Goal: Task Accomplishment & Management: Complete application form

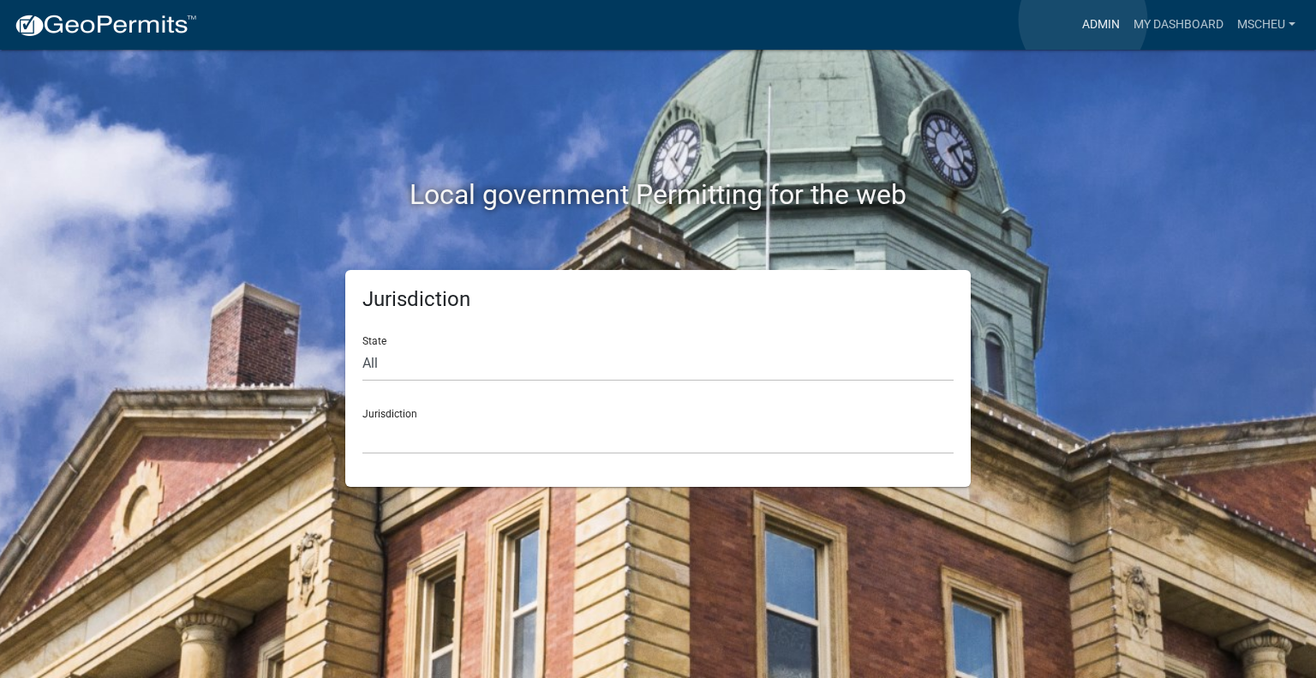
click at [1083, 20] on link "Admin" at bounding box center [1100, 25] width 51 height 33
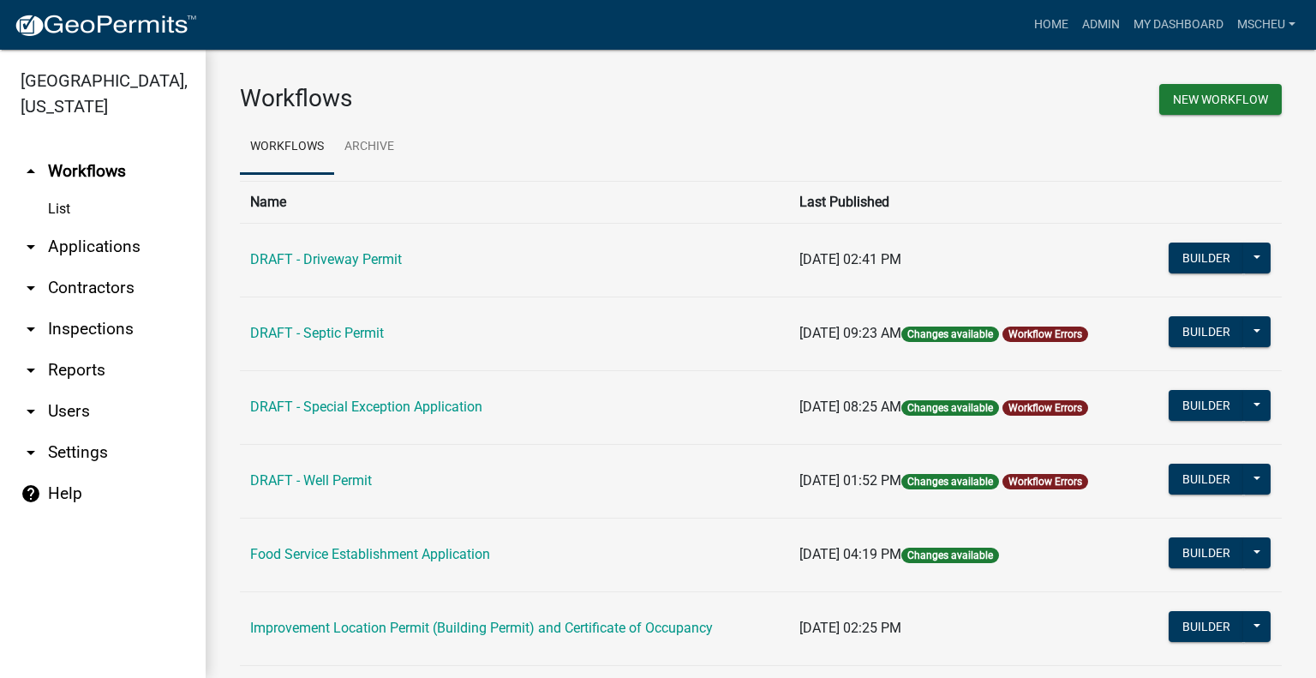
click at [88, 249] on link "arrow_drop_down Applications" at bounding box center [103, 246] width 206 height 41
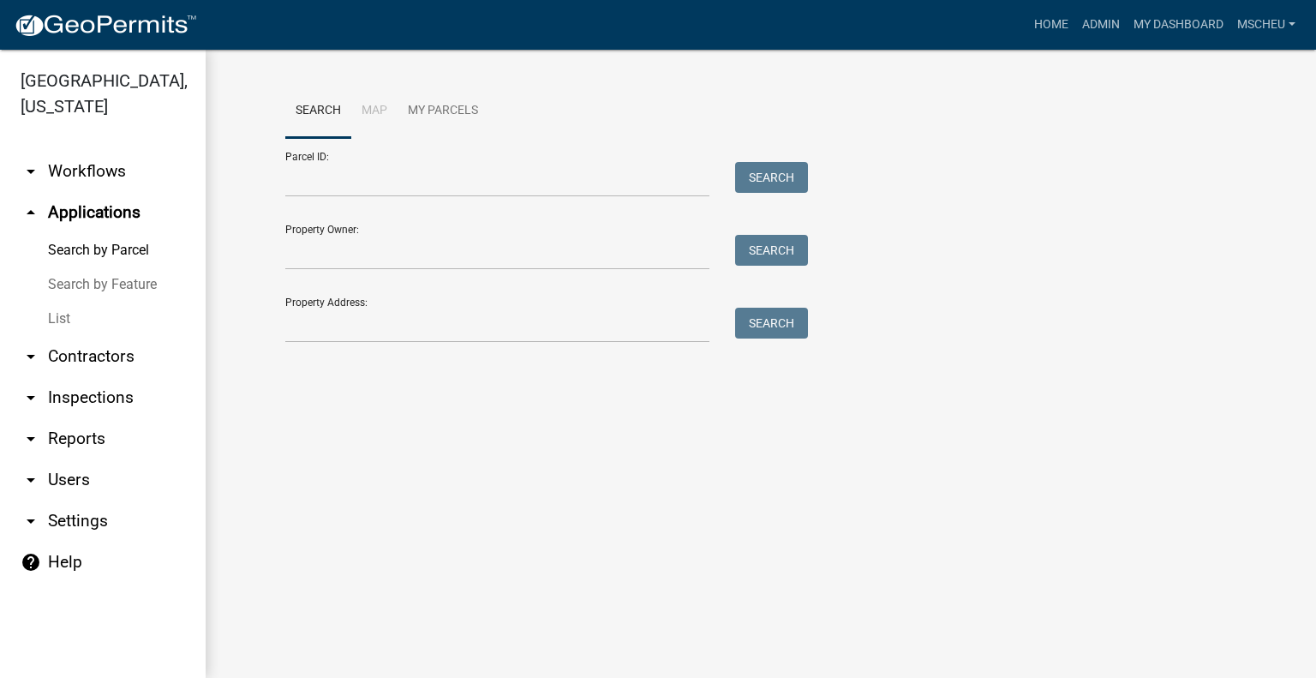
click at [74, 318] on link "List" at bounding box center [103, 319] width 206 height 34
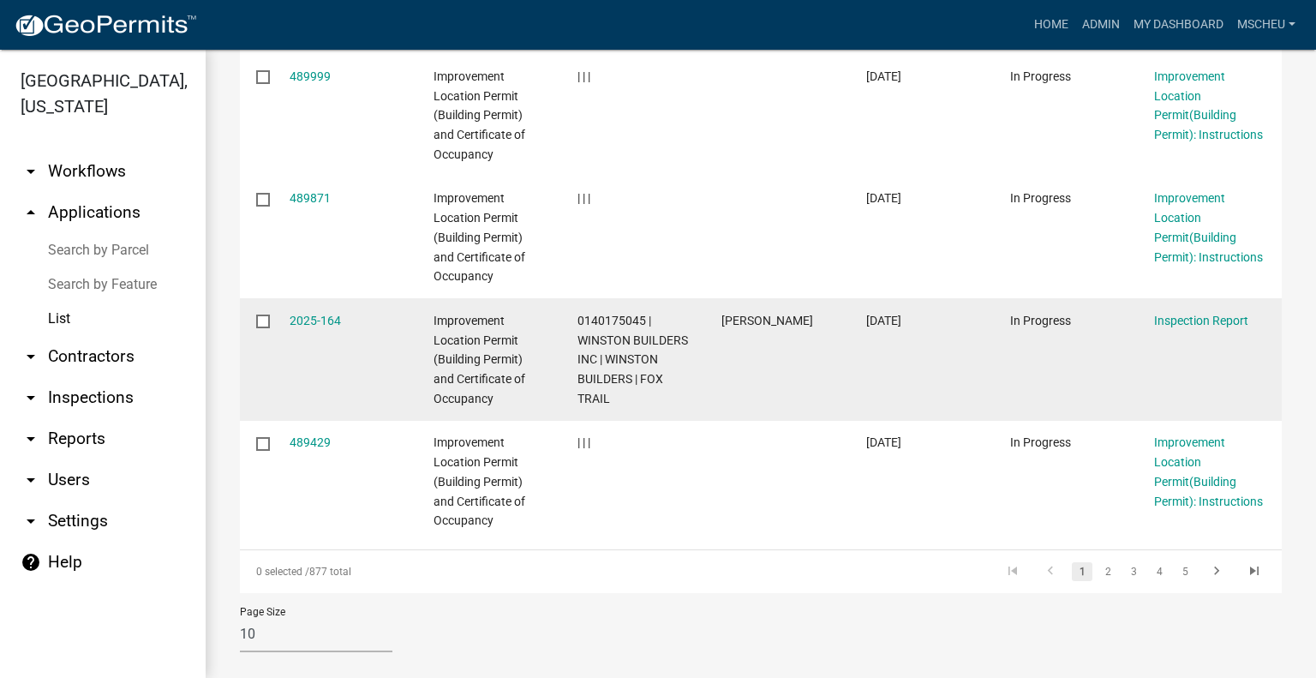
scroll to position [1116, 0]
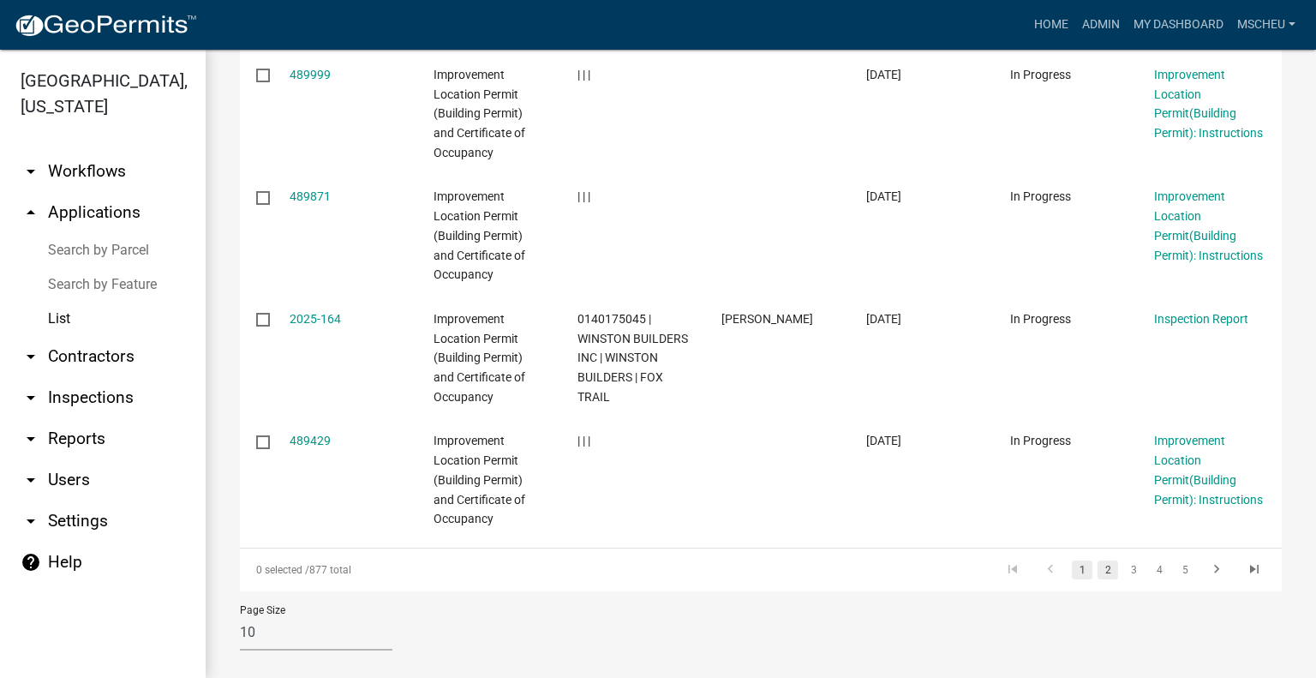
click at [1099, 560] on link "2" at bounding box center [1108, 569] width 21 height 19
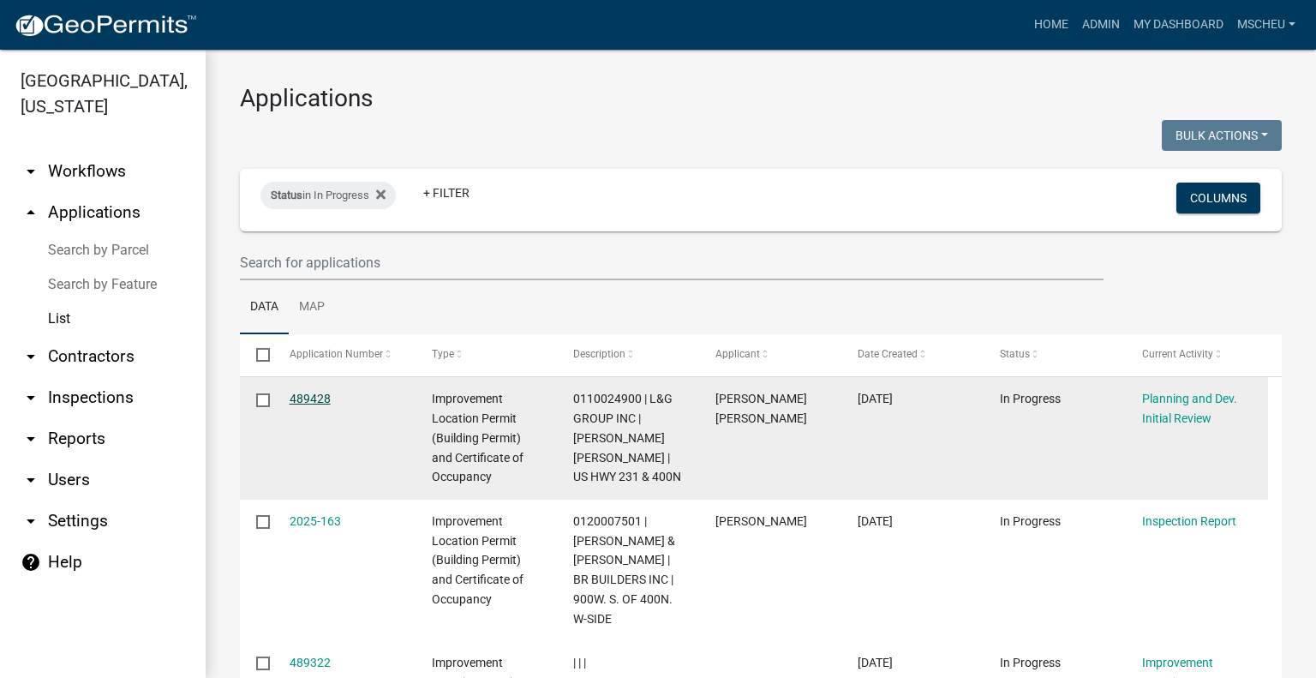
click at [305, 397] on link "489428" at bounding box center [310, 399] width 41 height 14
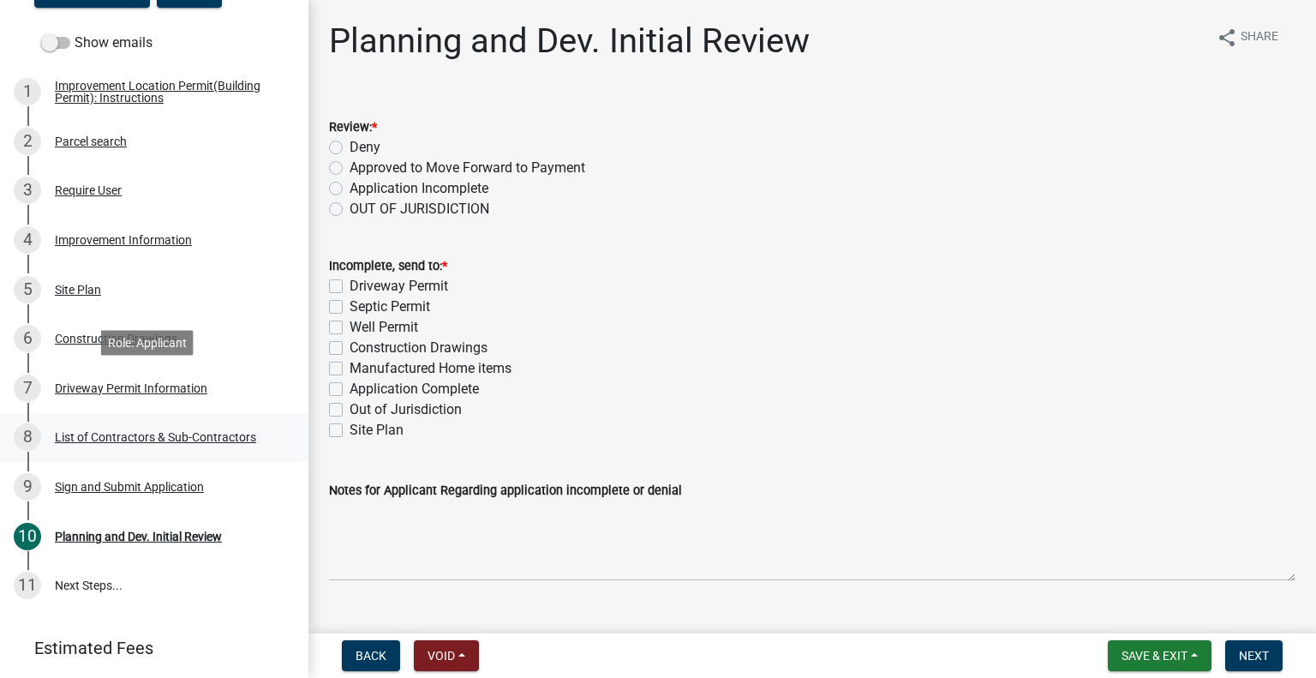
scroll to position [343, 0]
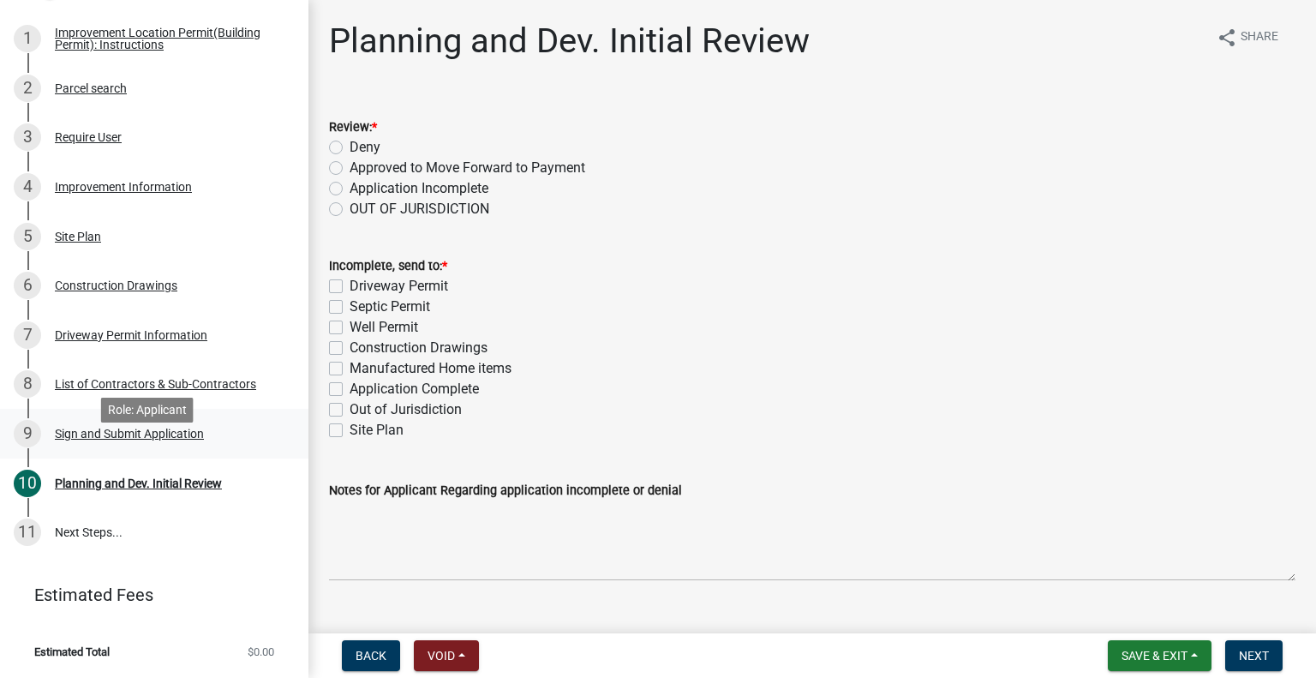
click at [175, 440] on div "Sign and Submit Application" at bounding box center [129, 434] width 149 height 12
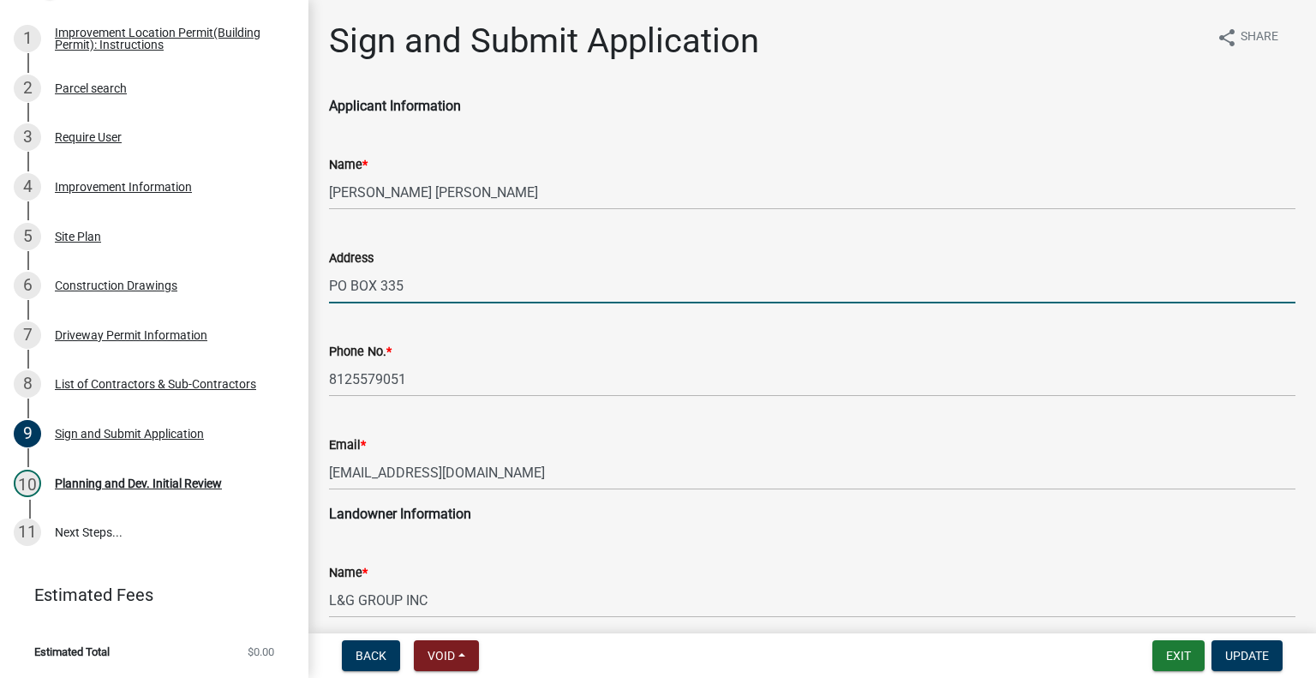
click at [466, 286] on input "PO BOX 335" at bounding box center [812, 285] width 967 height 35
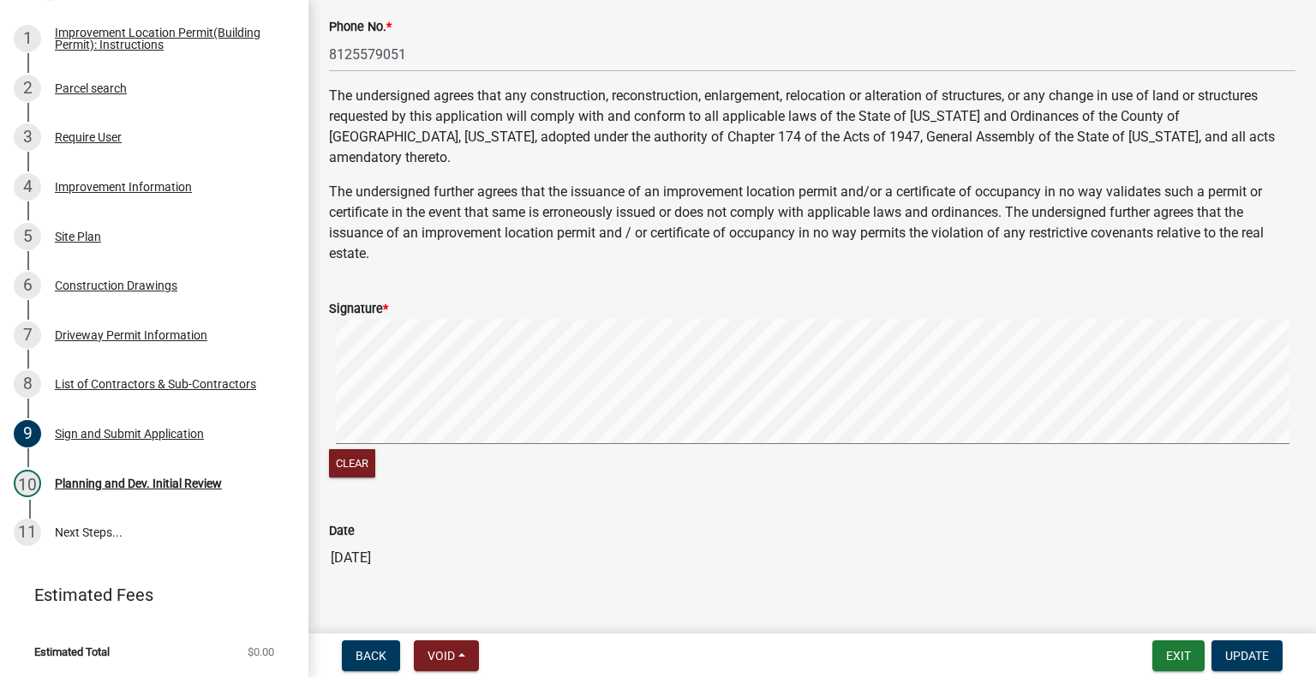
scroll to position [740, 0]
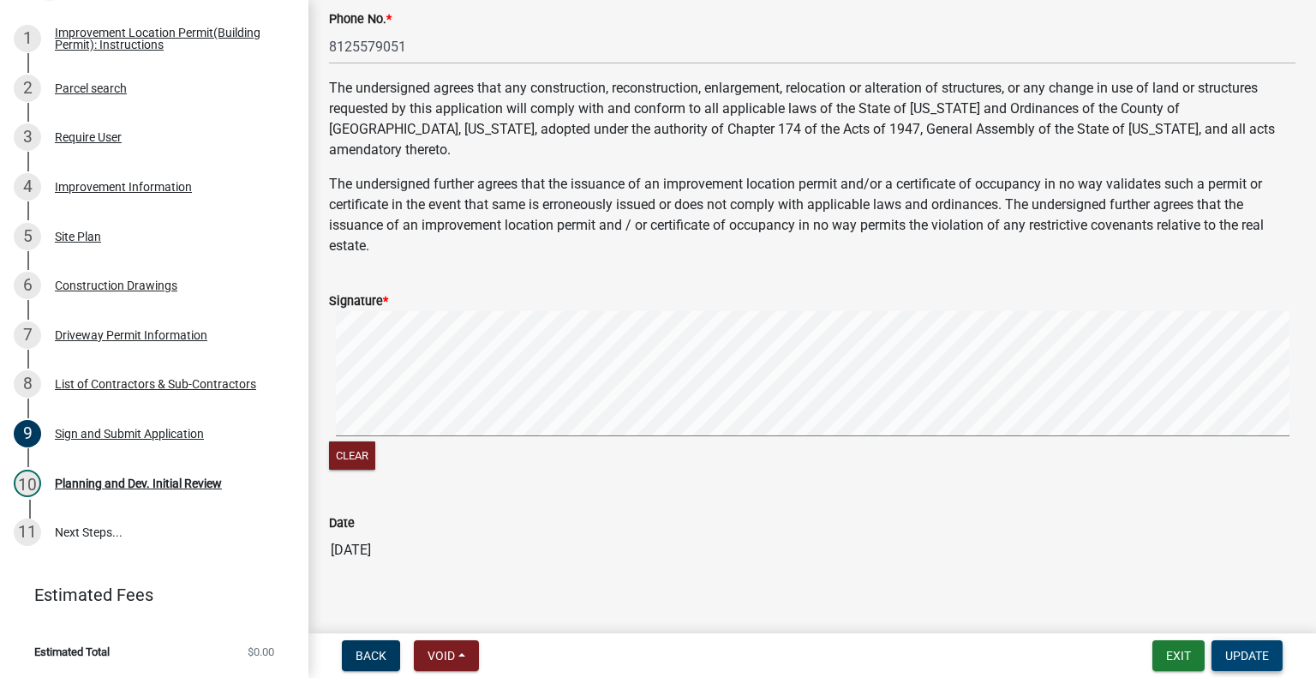
type input "PO BOX 335, [PERSON_NAME], [GEOGRAPHIC_DATA]"
click at [1240, 654] on span "Update" at bounding box center [1247, 656] width 44 height 14
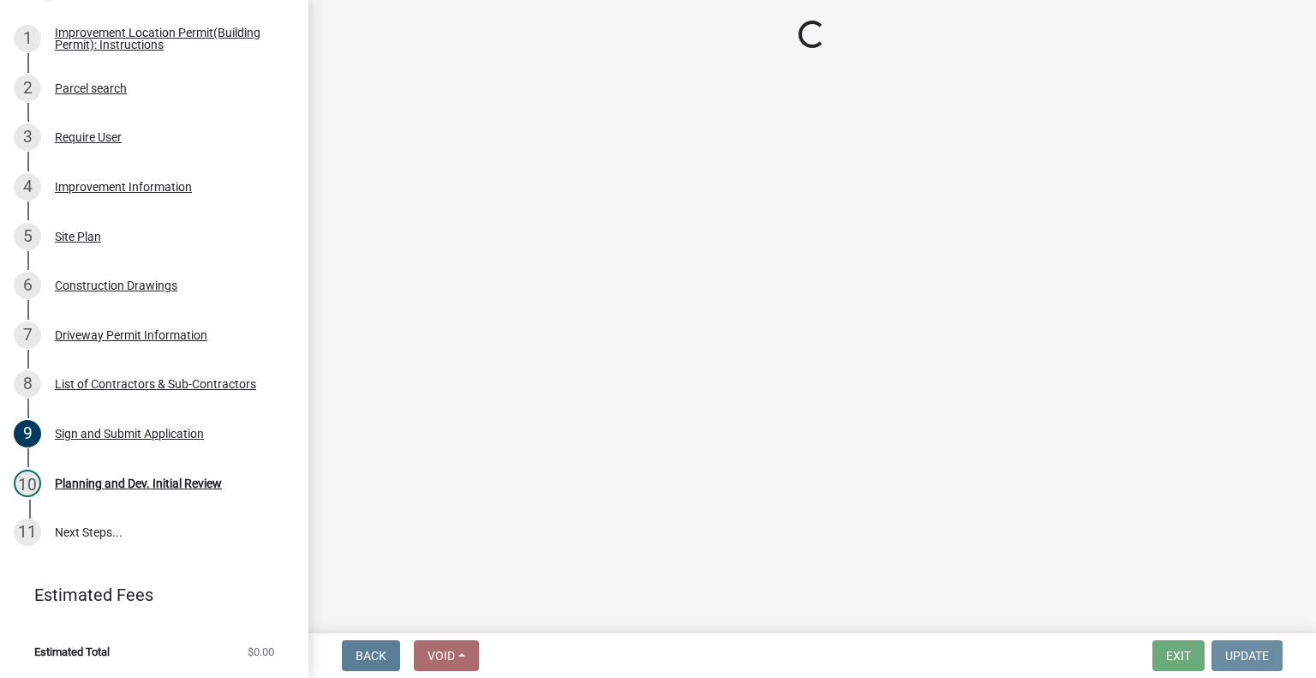
scroll to position [0, 0]
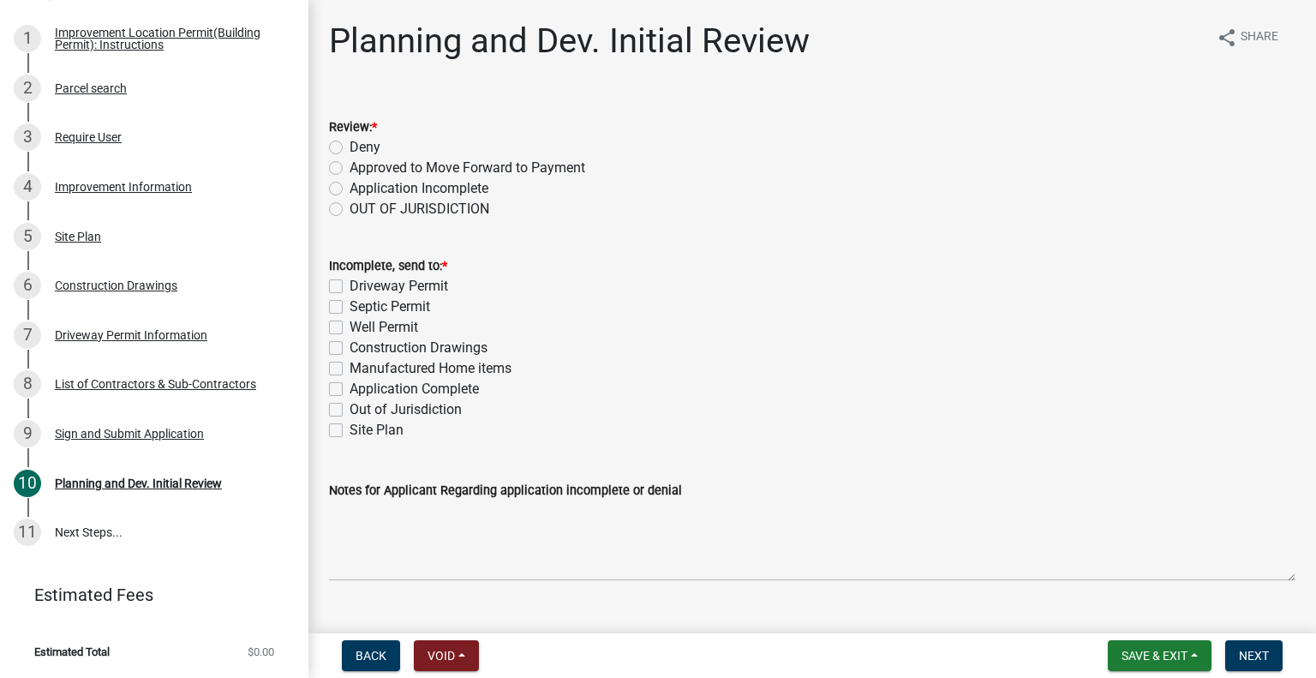
drag, startPoint x: 339, startPoint y: 166, endPoint x: 400, endPoint y: 219, distance: 80.2
click at [350, 166] on label "Approved to Move Forward to Payment" at bounding box center [468, 168] width 236 height 21
click at [350, 166] on input "Approved to Move Forward to Payment" at bounding box center [355, 163] width 11 height 11
radio input "true"
click at [350, 387] on label "Application Complete" at bounding box center [414, 389] width 129 height 21
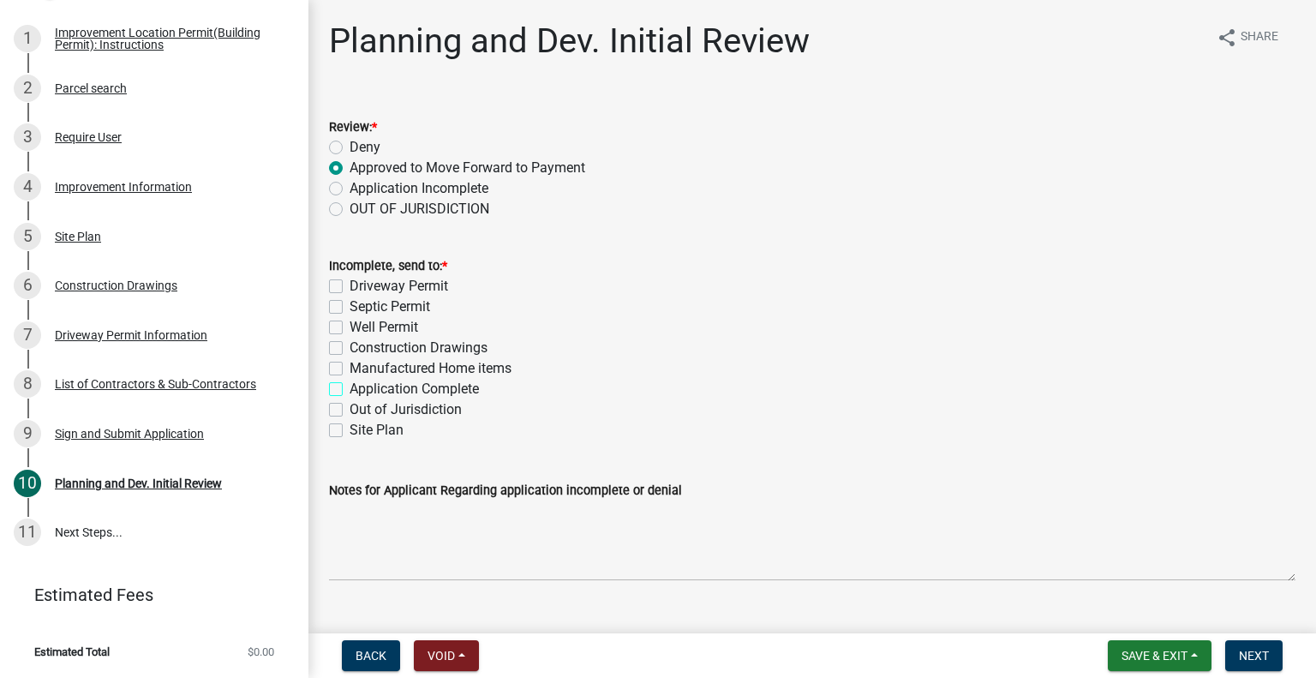
click at [350, 387] on input "Application Complete" at bounding box center [355, 384] width 11 height 11
checkbox input "true"
checkbox input "false"
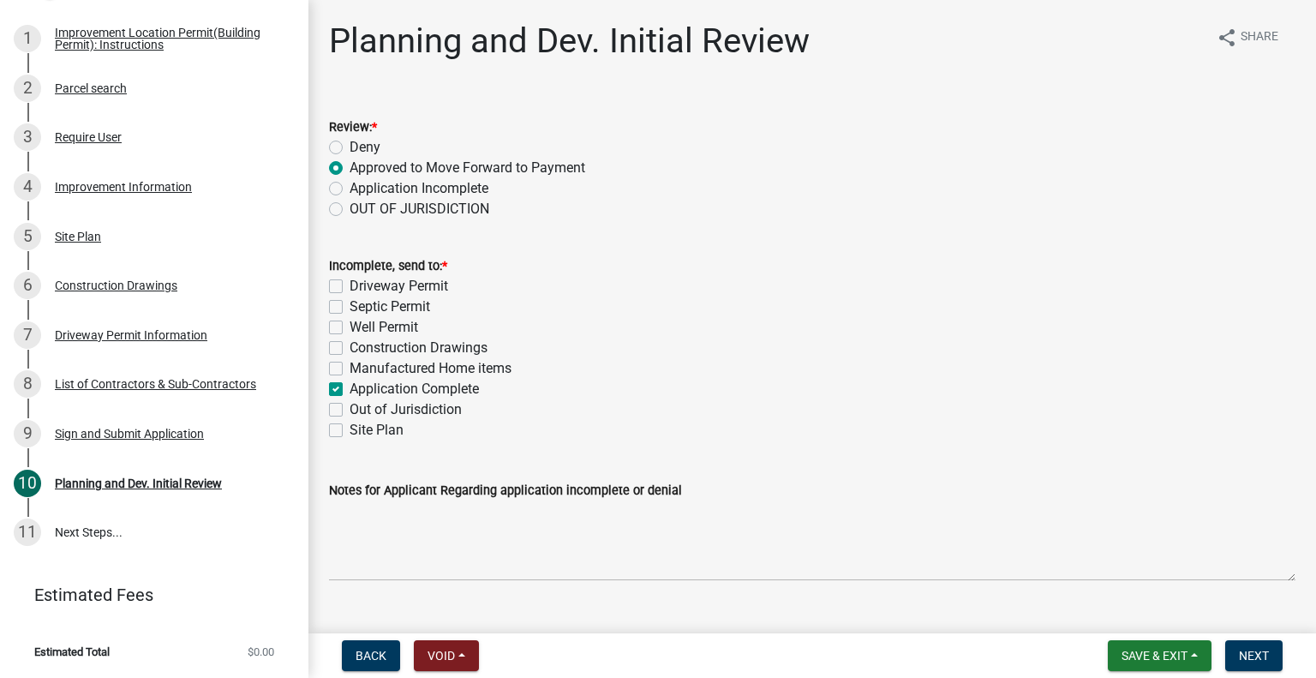
checkbox input "false"
checkbox input "true"
checkbox input "false"
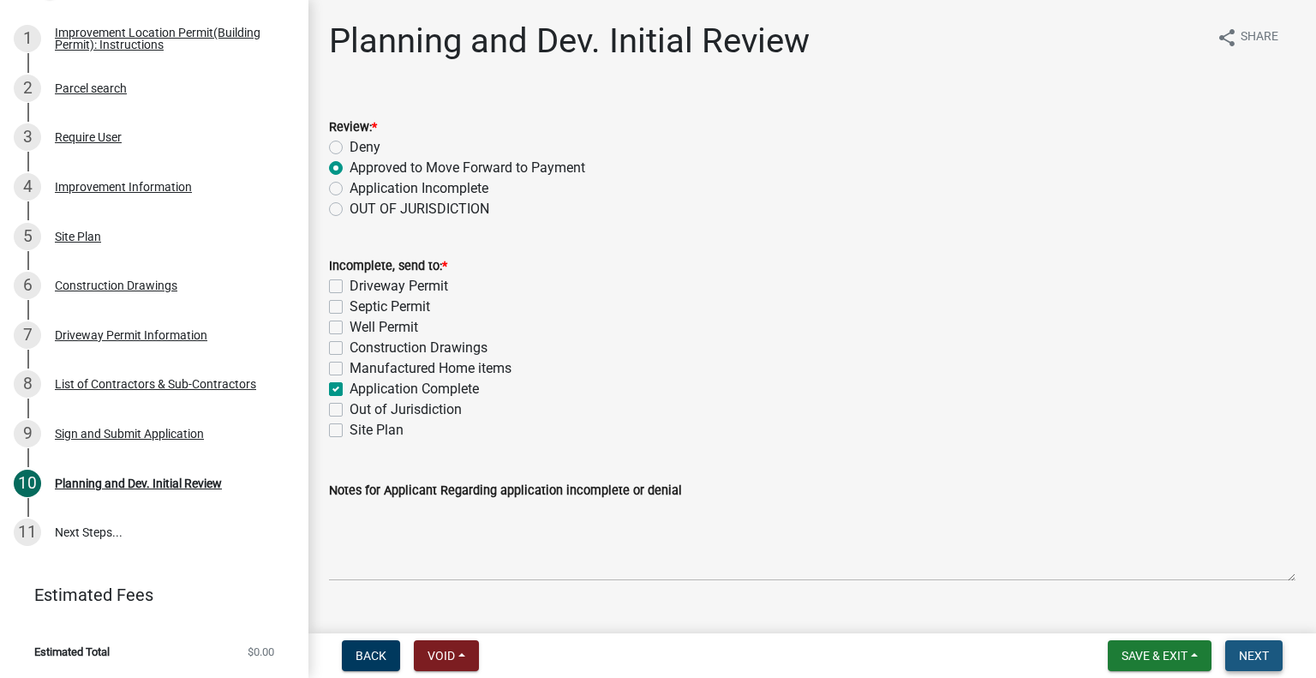
click at [1255, 654] on span "Next" at bounding box center [1254, 656] width 30 height 14
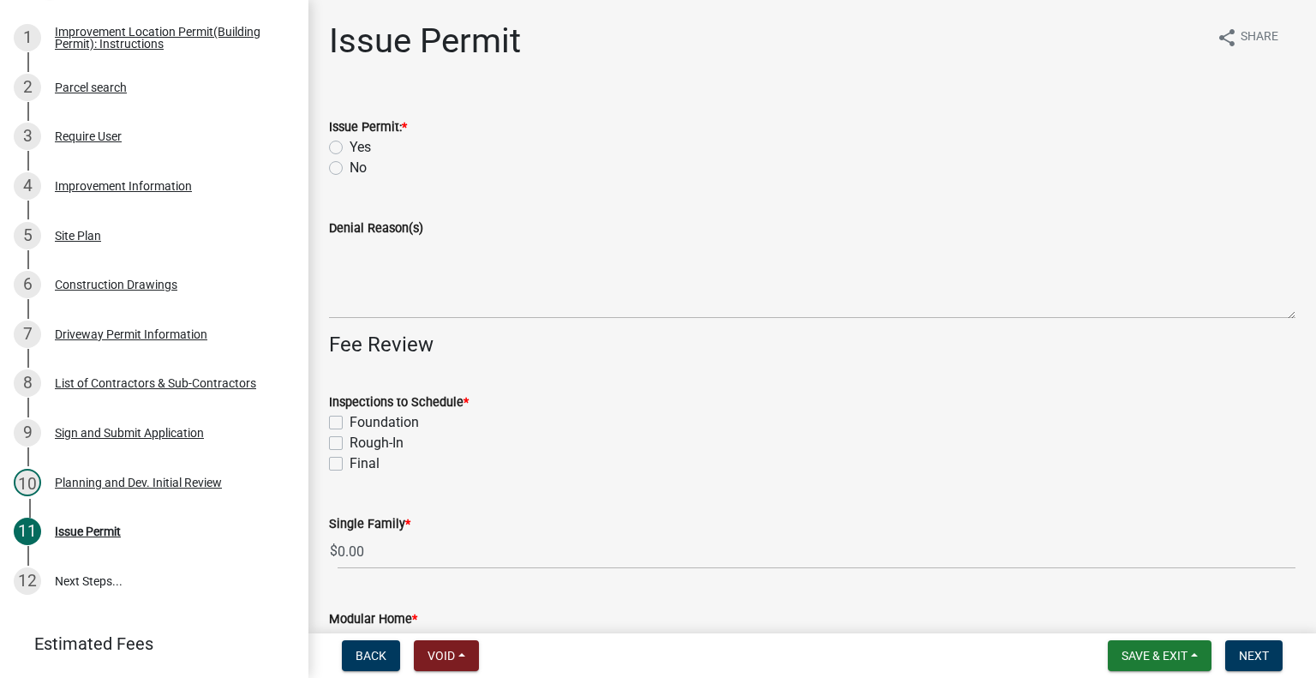
click at [350, 146] on label "Yes" at bounding box center [360, 147] width 21 height 21
click at [350, 146] on input "Yes" at bounding box center [355, 142] width 11 height 11
radio input "true"
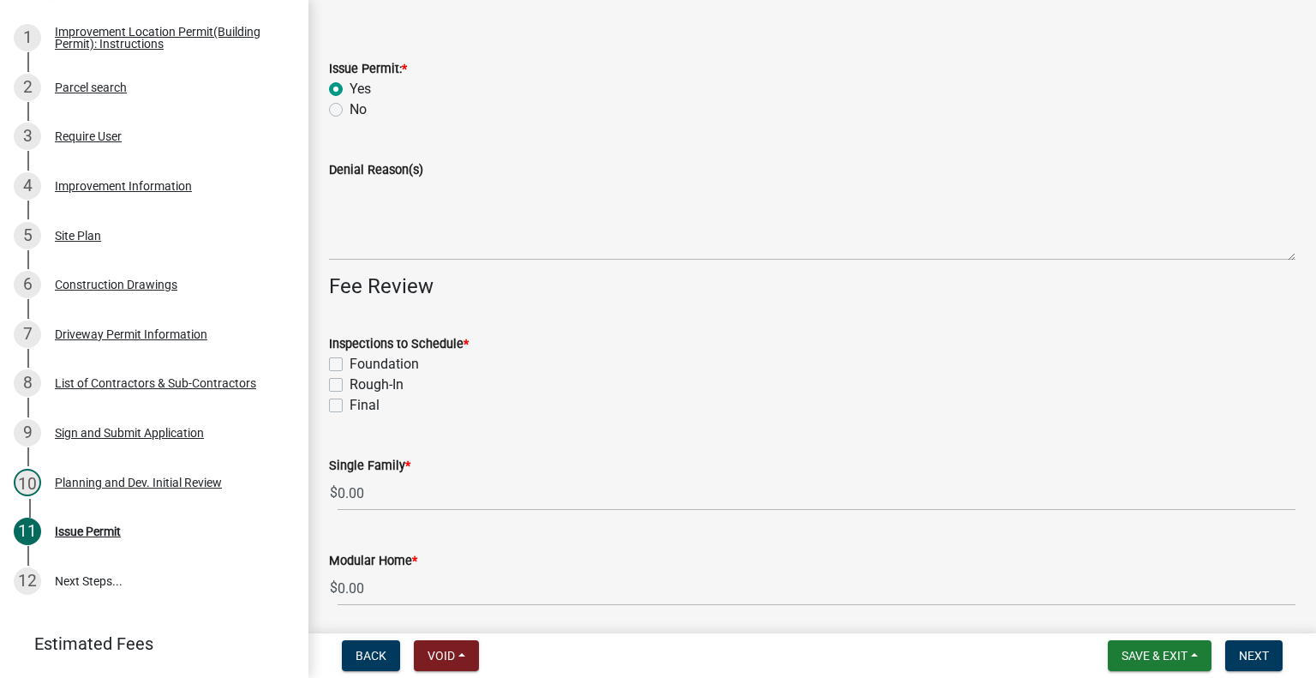
scroll to position [86, 0]
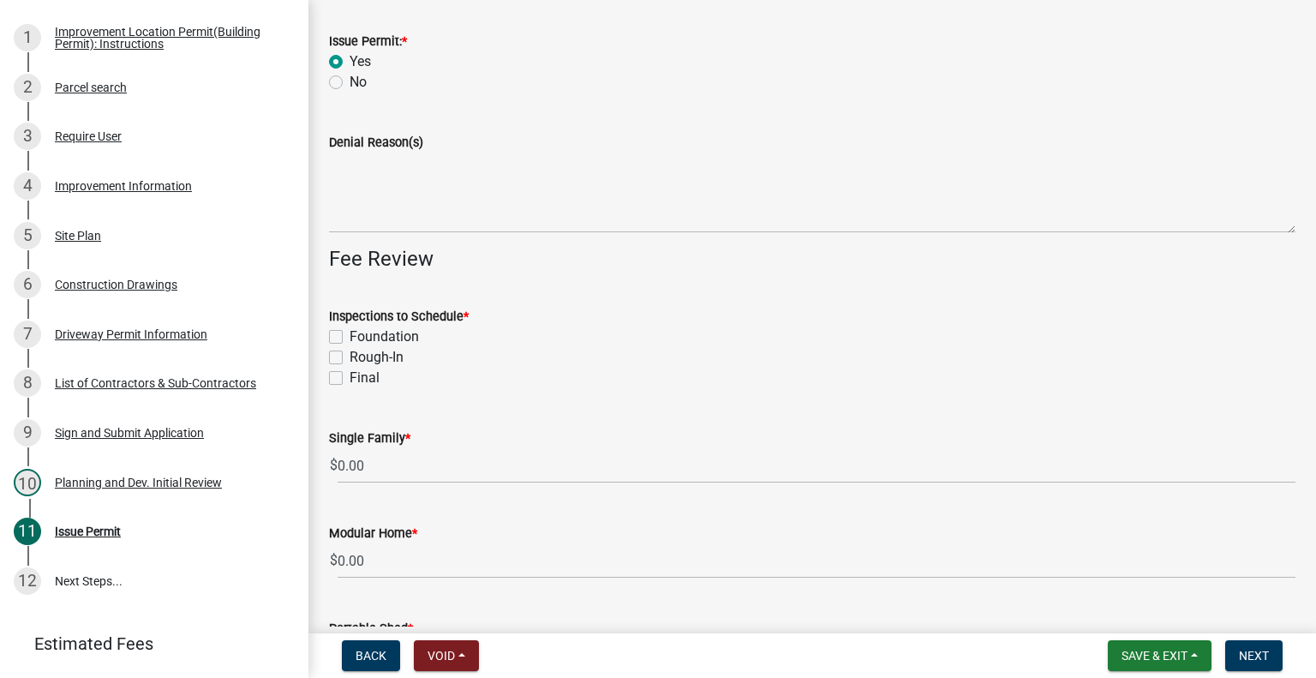
click at [350, 339] on label "Foundation" at bounding box center [384, 336] width 69 height 21
click at [350, 338] on input "Foundation" at bounding box center [355, 331] width 11 height 11
checkbox input "true"
checkbox input "false"
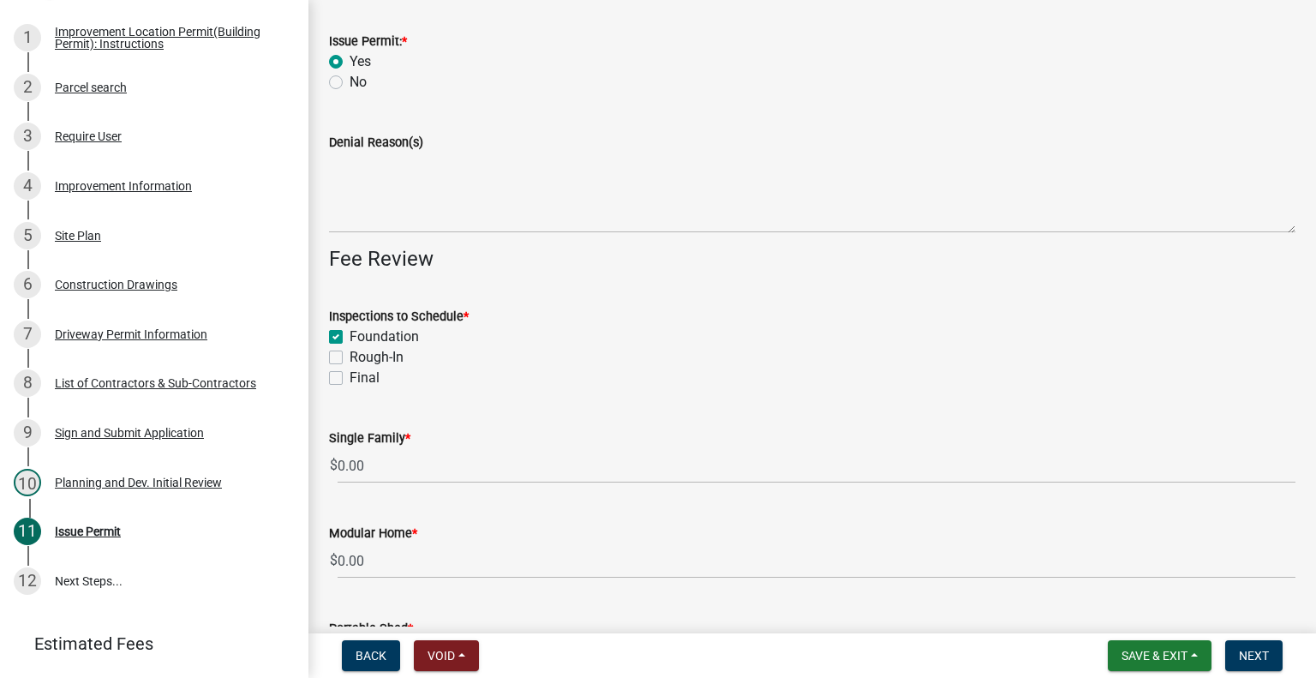
click at [350, 356] on label "Rough-In" at bounding box center [377, 357] width 54 height 21
click at [350, 356] on input "Rough-In" at bounding box center [355, 352] width 11 height 11
checkbox input "true"
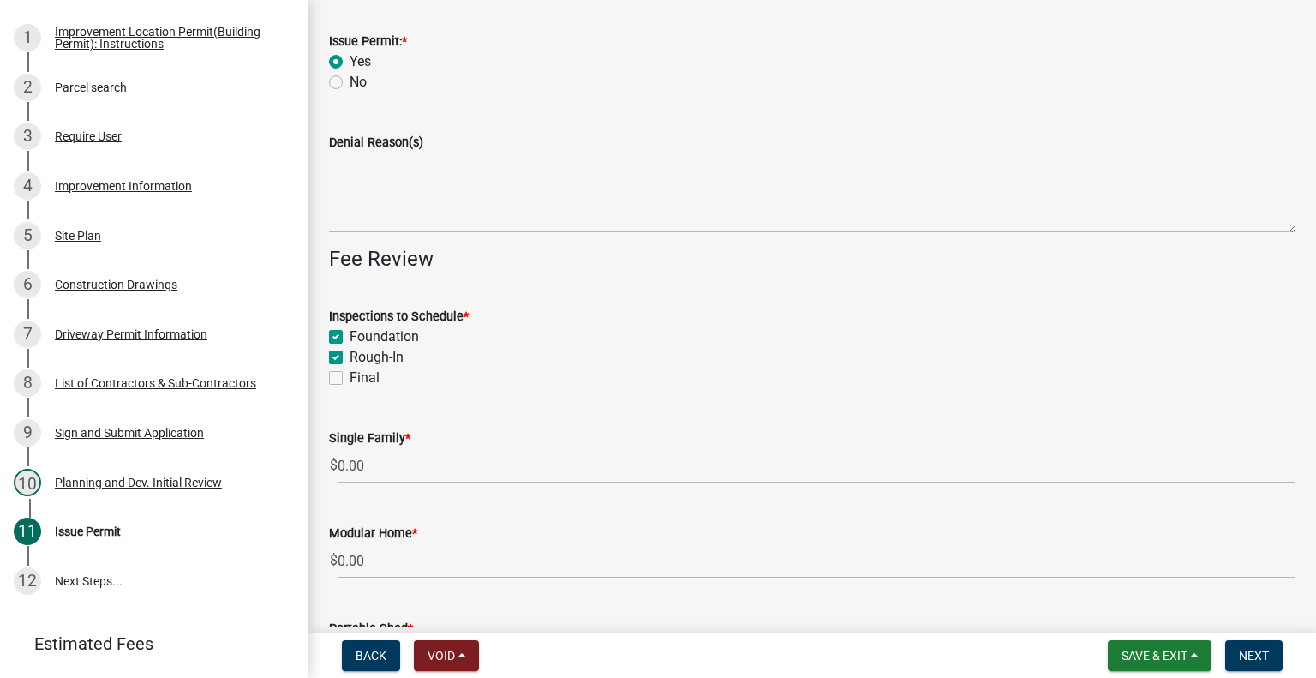
click at [350, 380] on label "Final" at bounding box center [365, 378] width 30 height 21
click at [350, 379] on input "Final" at bounding box center [355, 373] width 11 height 11
checkbox input "true"
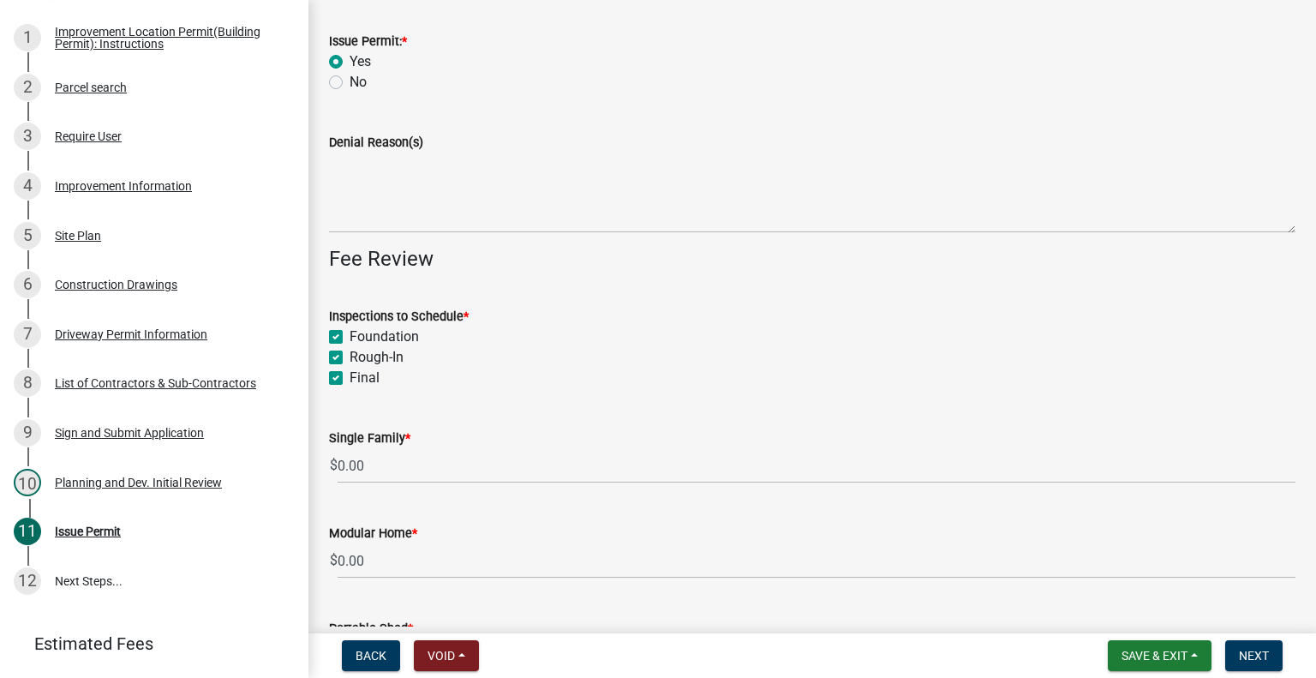
checkbox input "true"
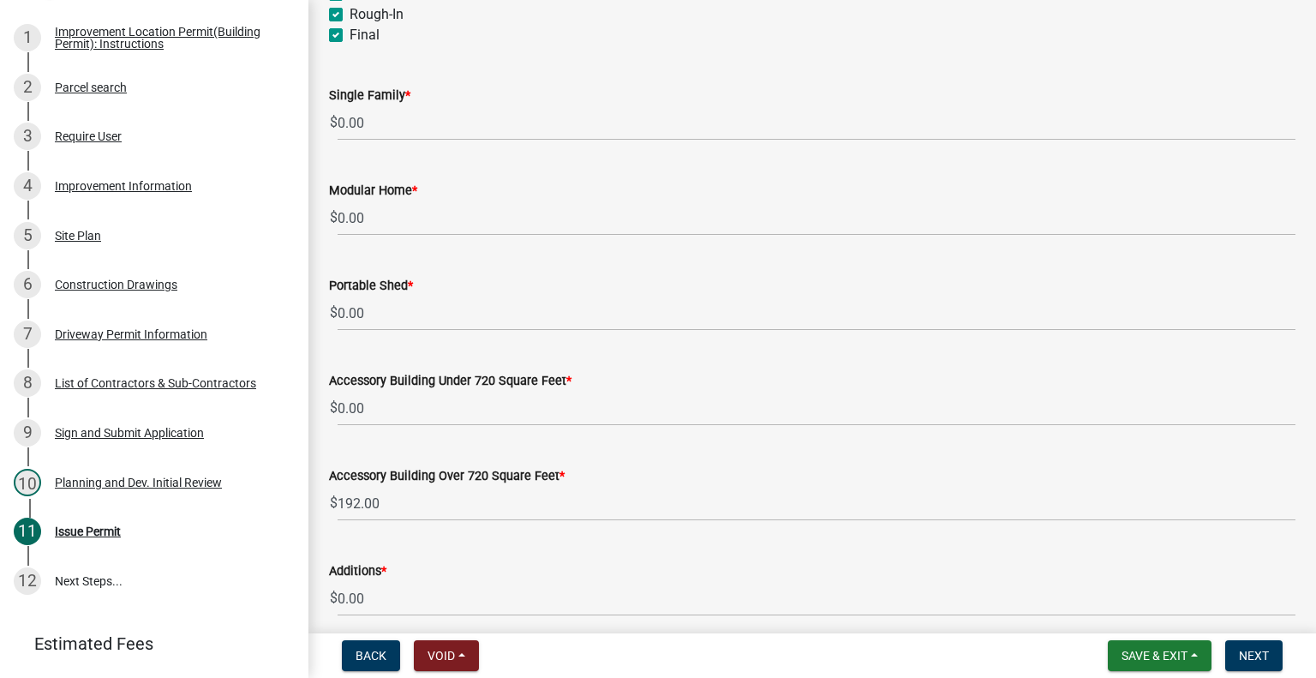
scroll to position [600, 0]
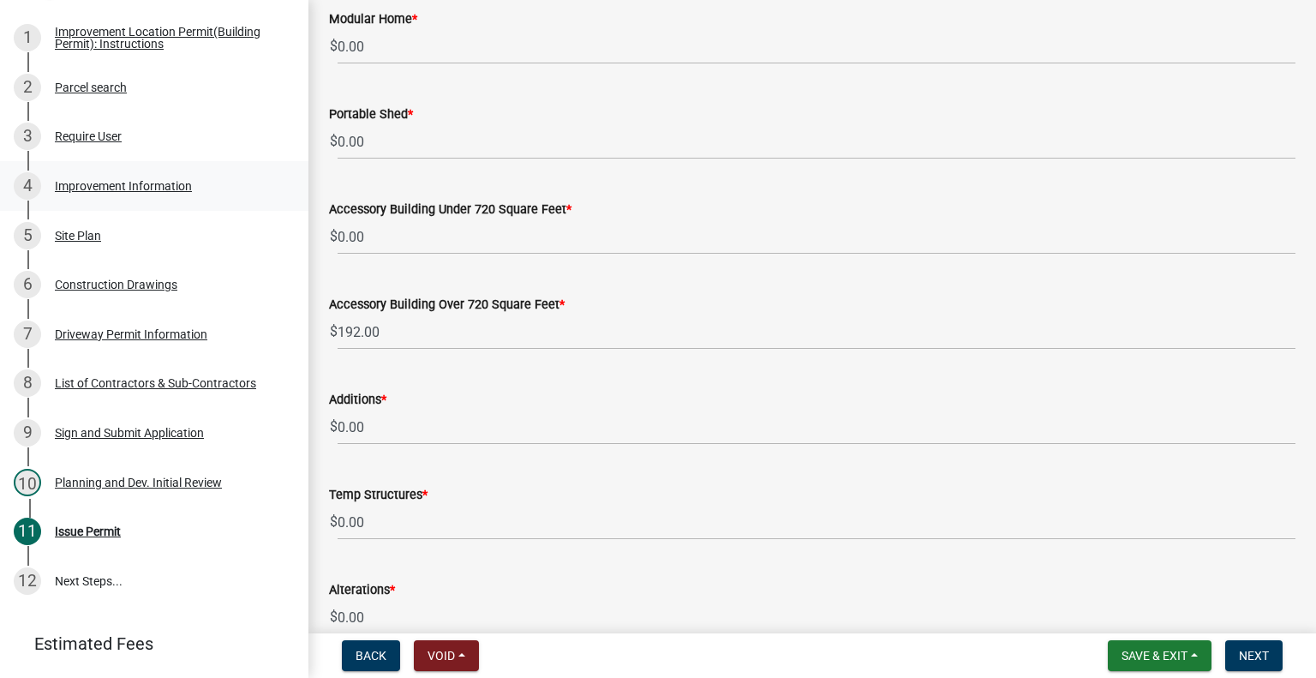
click at [189, 192] on div "Improvement Information" at bounding box center [123, 186] width 137 height 12
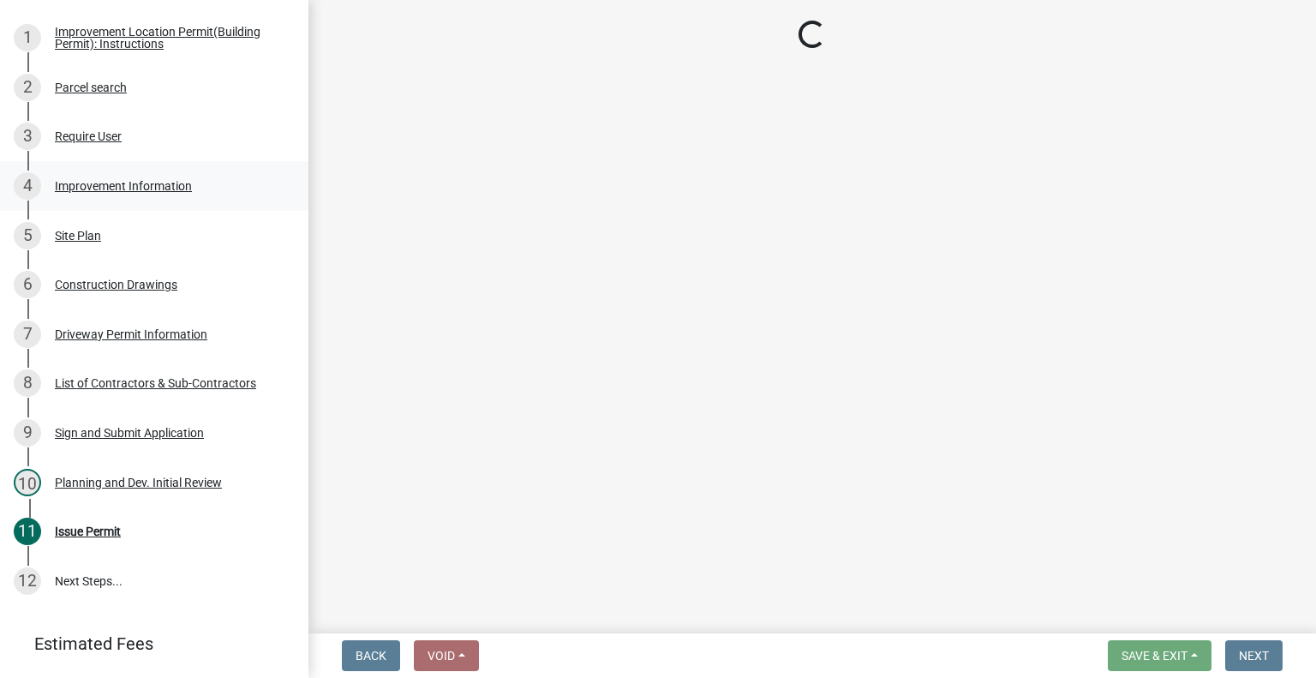
scroll to position [0, 0]
select select "378bc010-d105-42f3-b584-d11f3083b643"
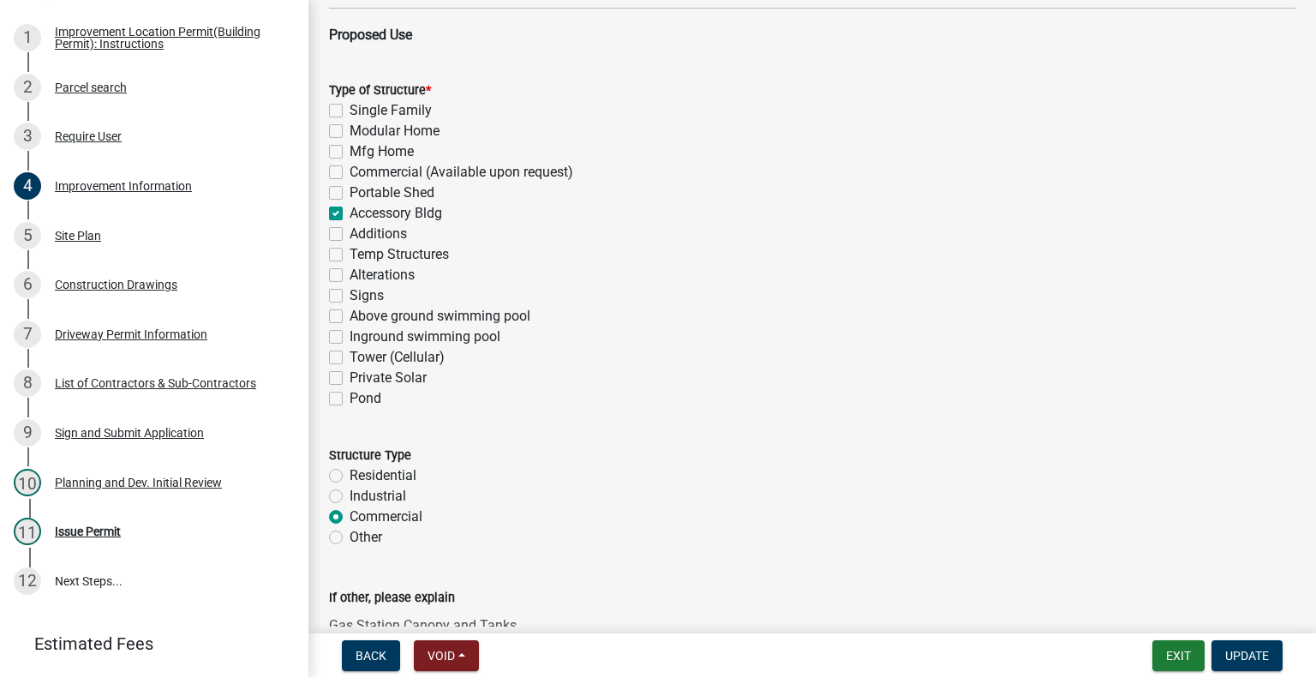
scroll to position [1114, 0]
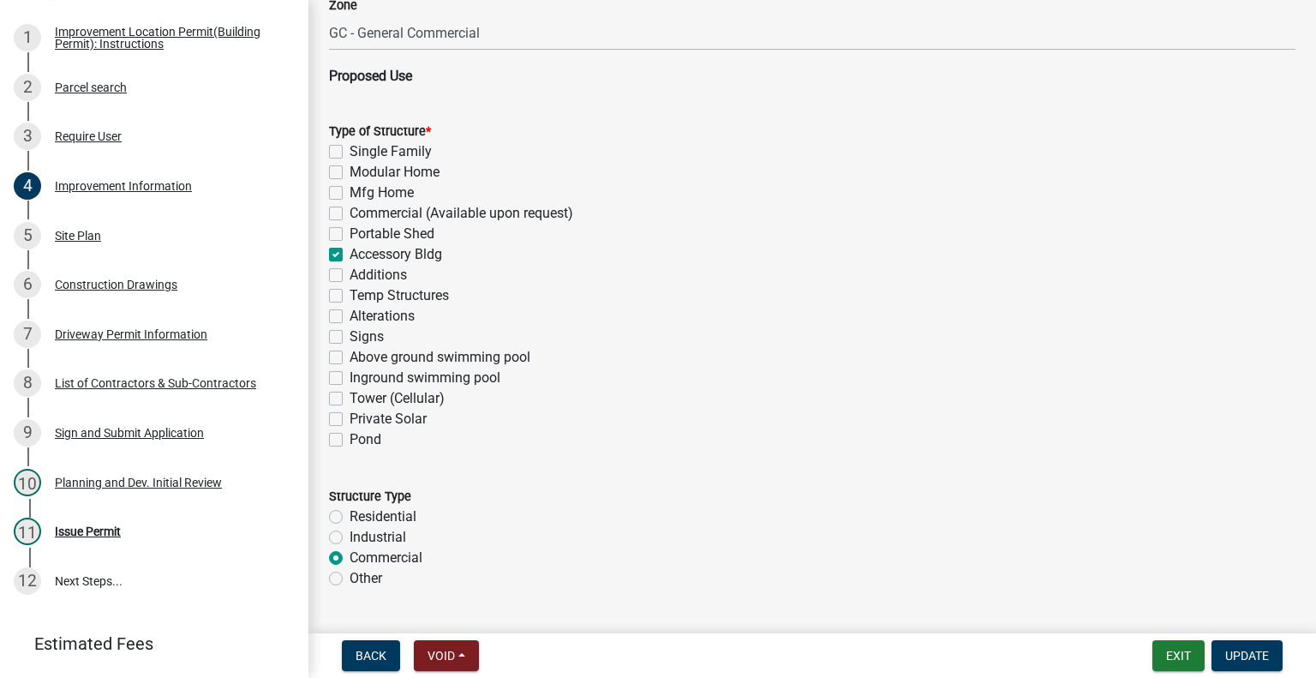
click at [343, 219] on div "Commercial (Available upon request)" at bounding box center [812, 213] width 967 height 21
click at [350, 214] on label "Commercial (Available upon request)" at bounding box center [462, 213] width 224 height 21
click at [350, 214] on input "Commercial (Available upon request)" at bounding box center [355, 208] width 11 height 11
checkbox input "true"
checkbox input "false"
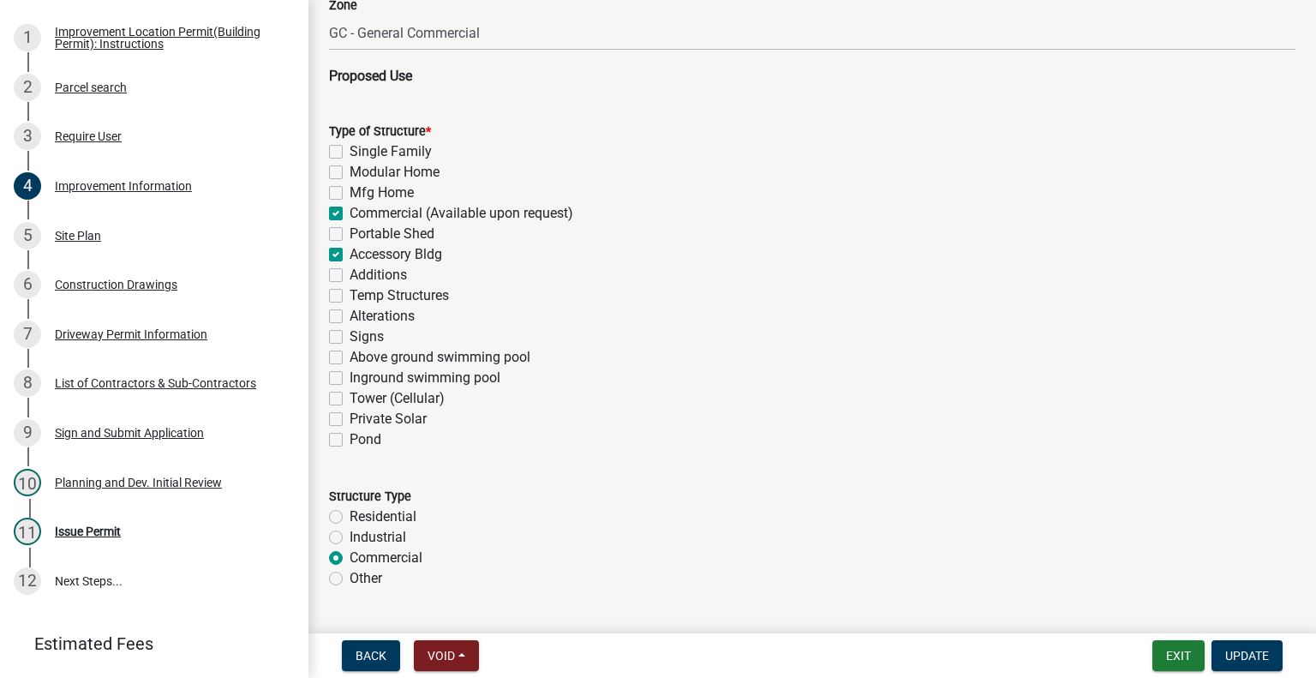
checkbox input "false"
checkbox input "true"
checkbox input "false"
checkbox input "true"
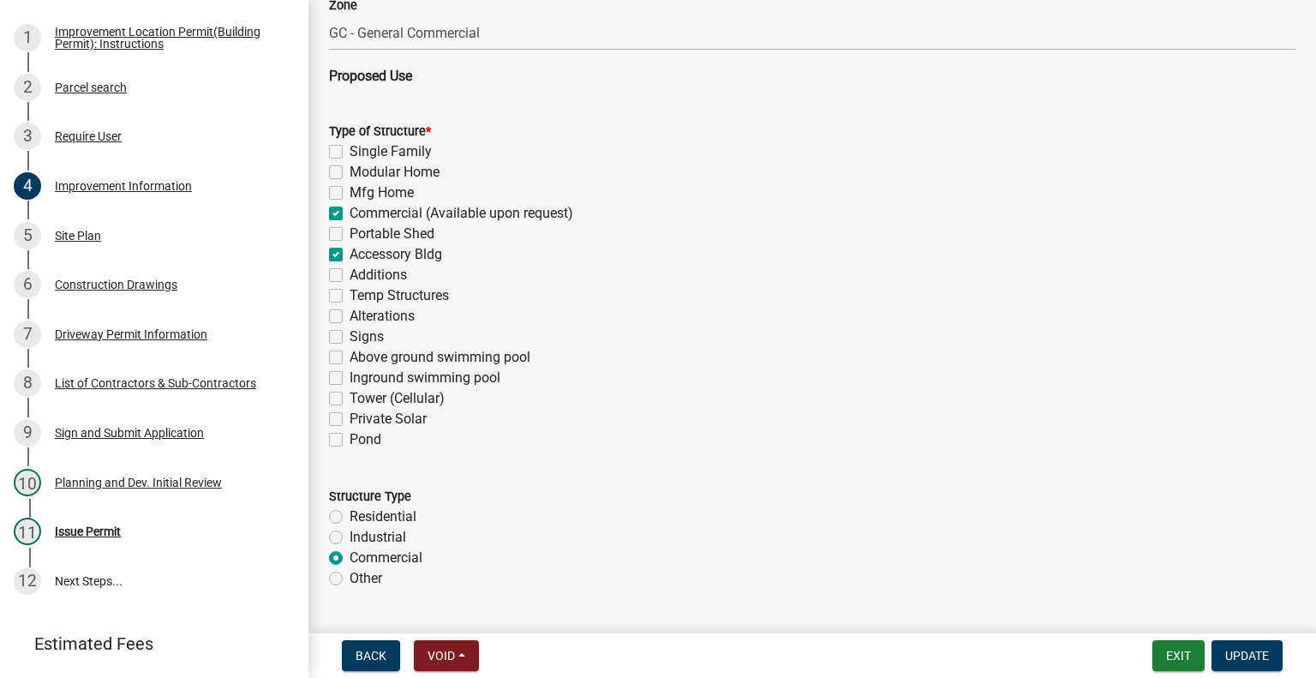
checkbox input "false"
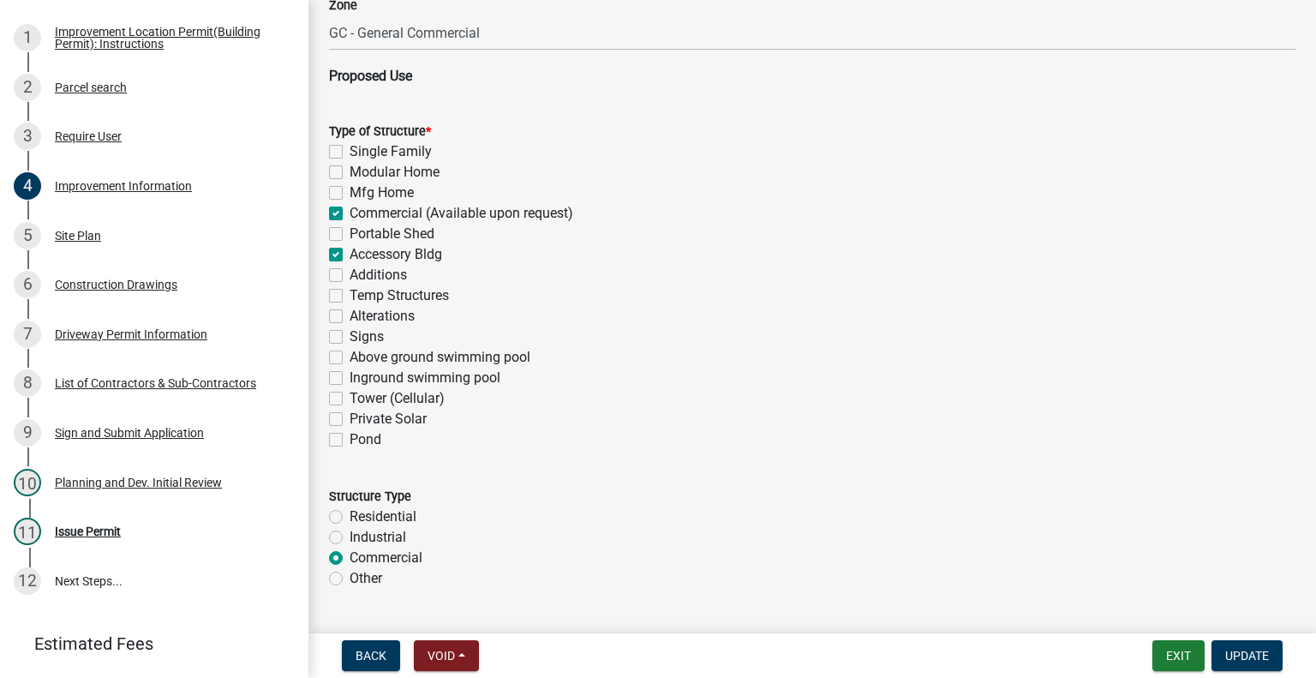
checkbox input "false"
click at [350, 253] on label "Accessory Bldg" at bounding box center [396, 254] width 93 height 21
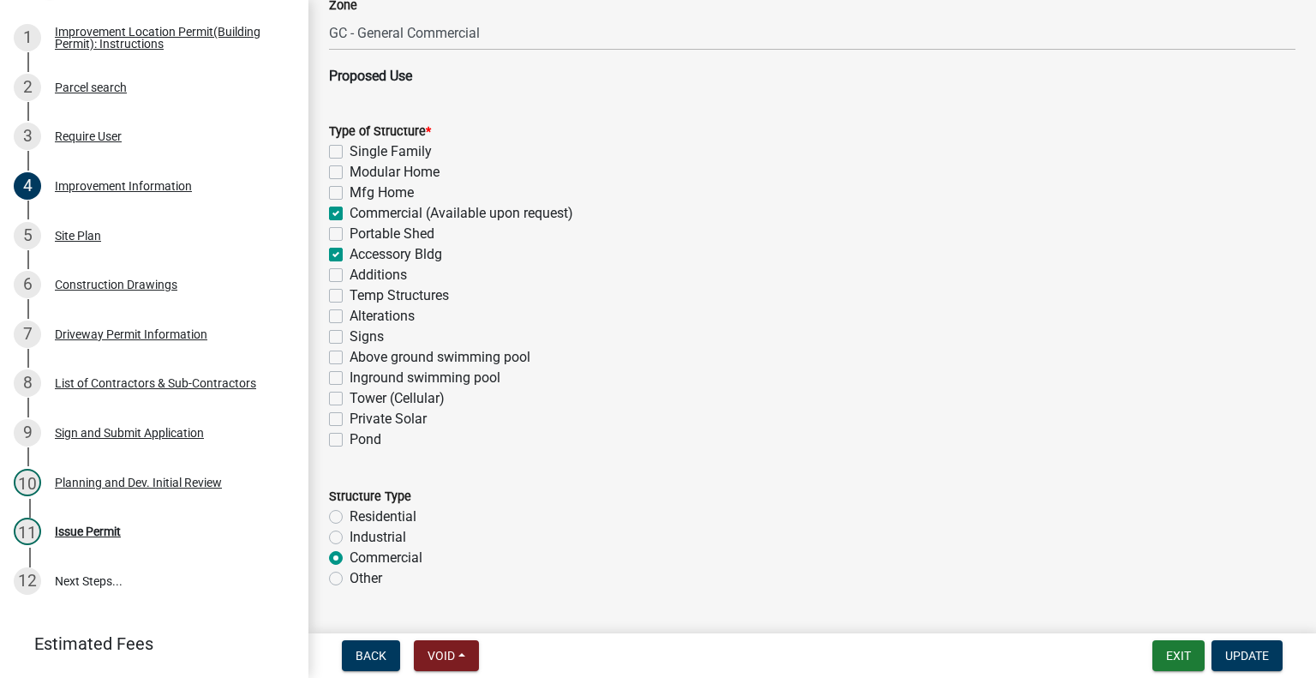
click at [350, 253] on input "Accessory Bldg" at bounding box center [355, 249] width 11 height 11
checkbox input "false"
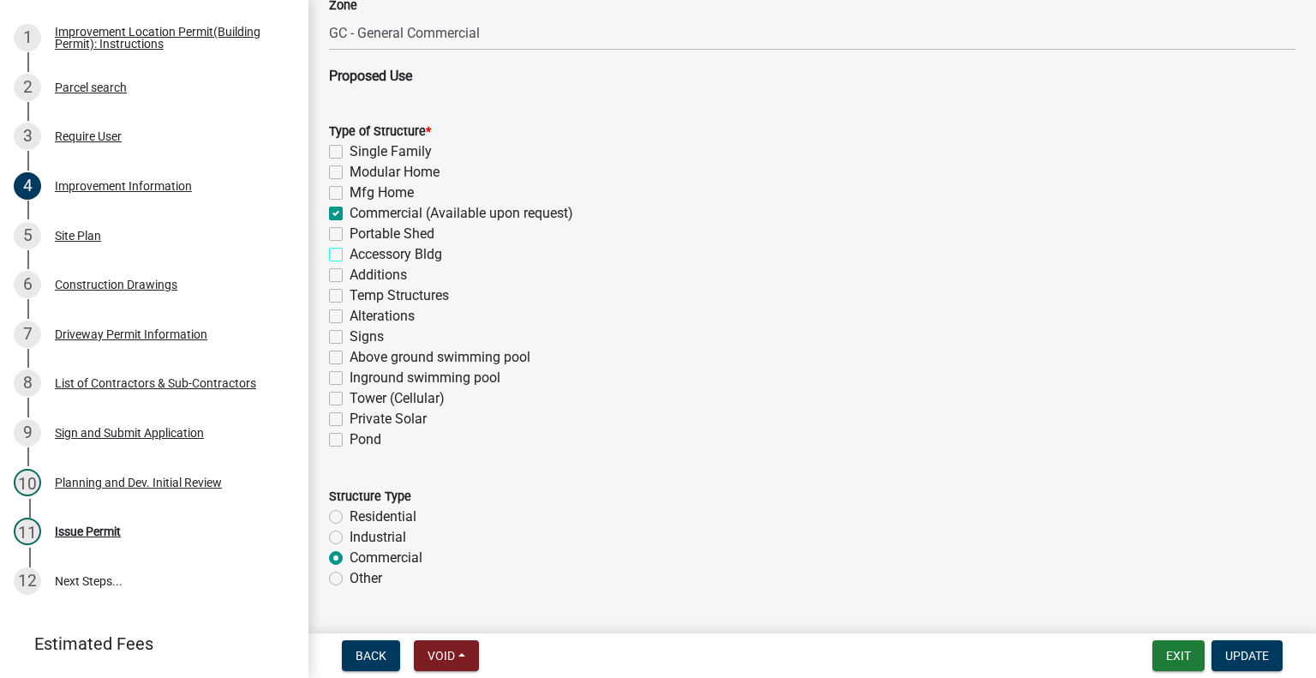
checkbox input "true"
checkbox input "false"
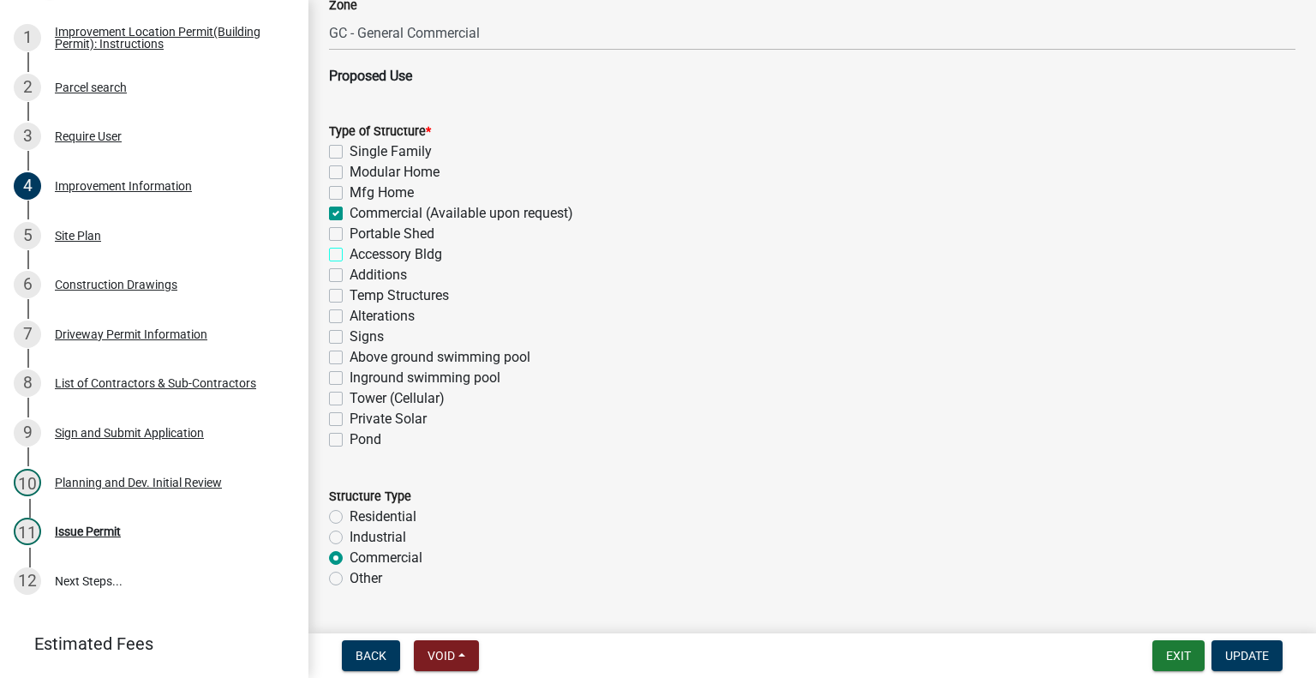
checkbox input "false"
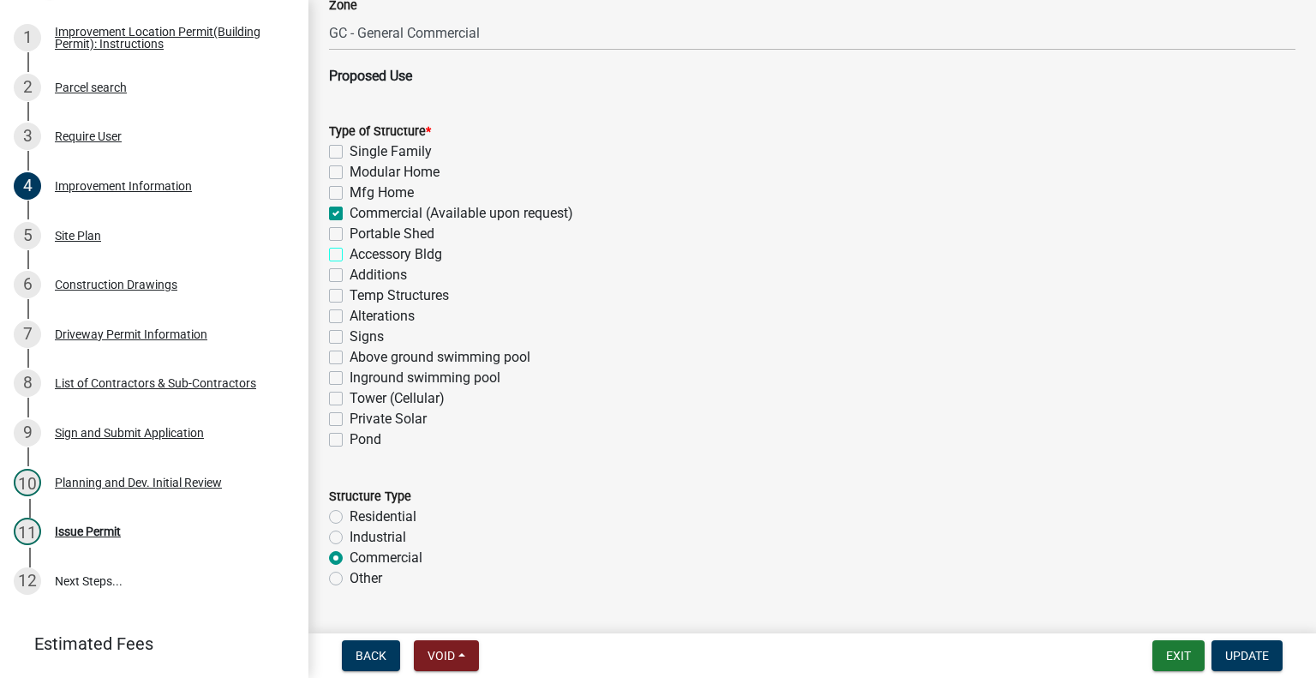
checkbox input "false"
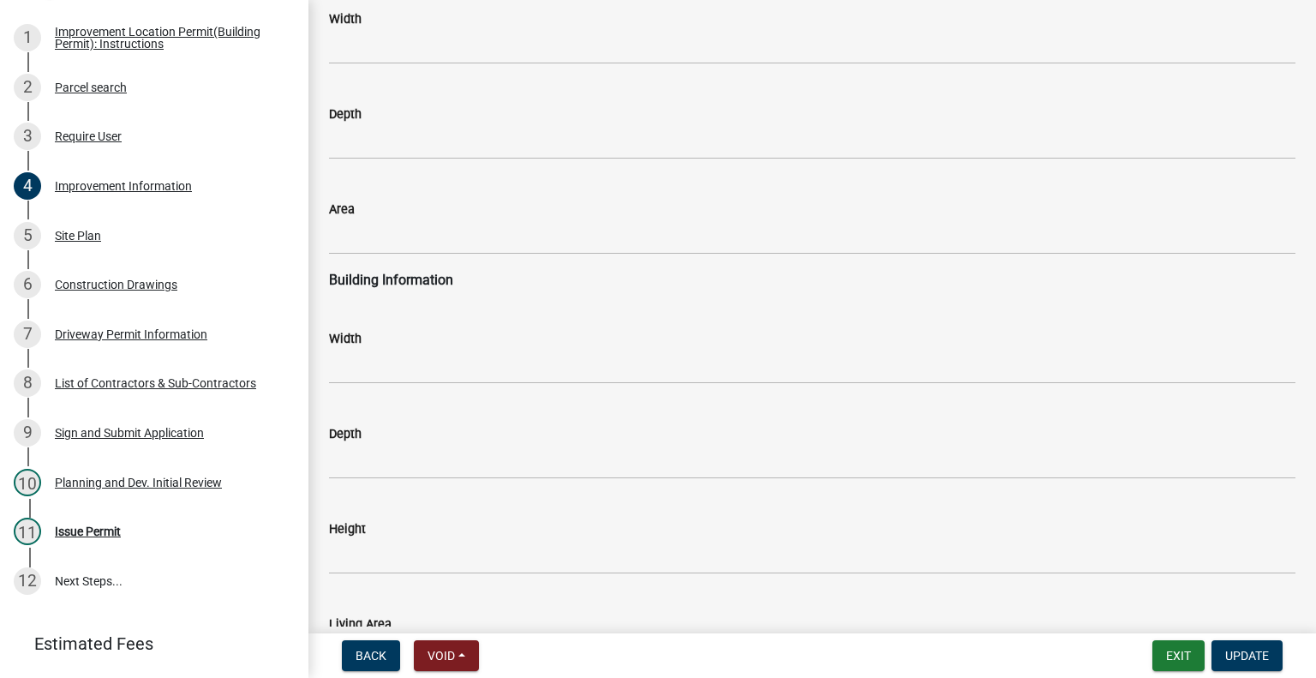
scroll to position [2581, 0]
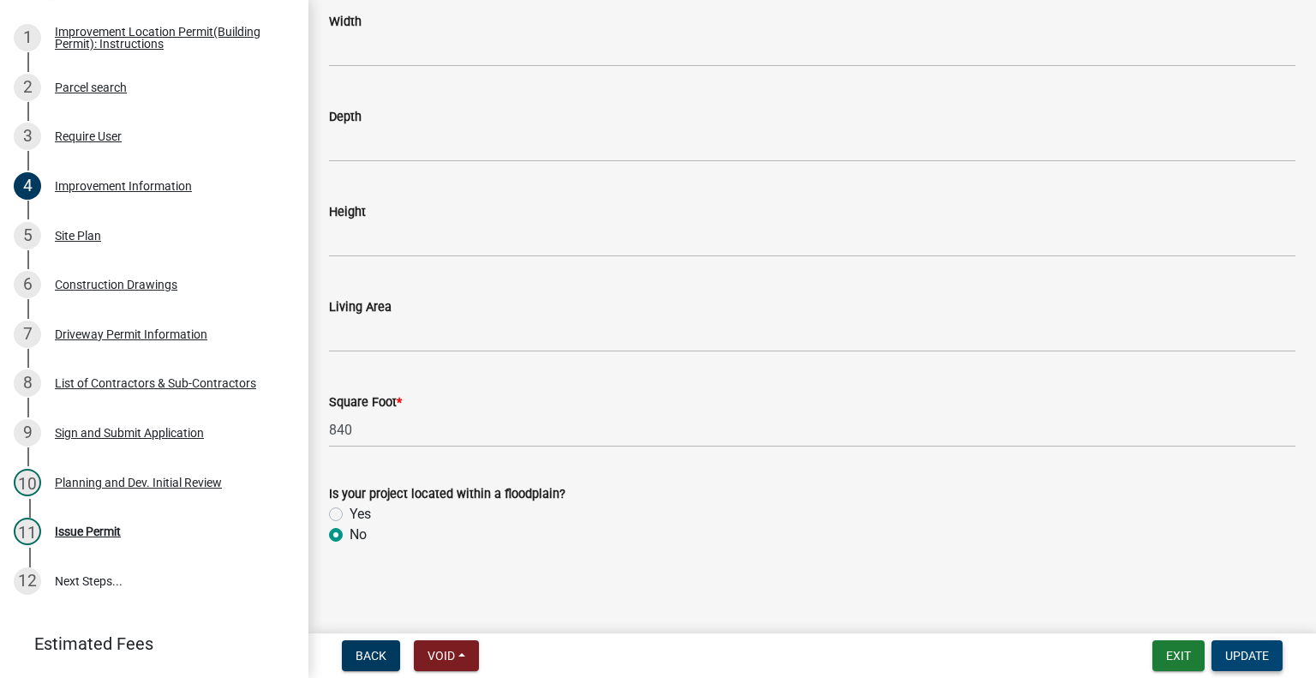
click at [1240, 649] on span "Update" at bounding box center [1247, 656] width 44 height 14
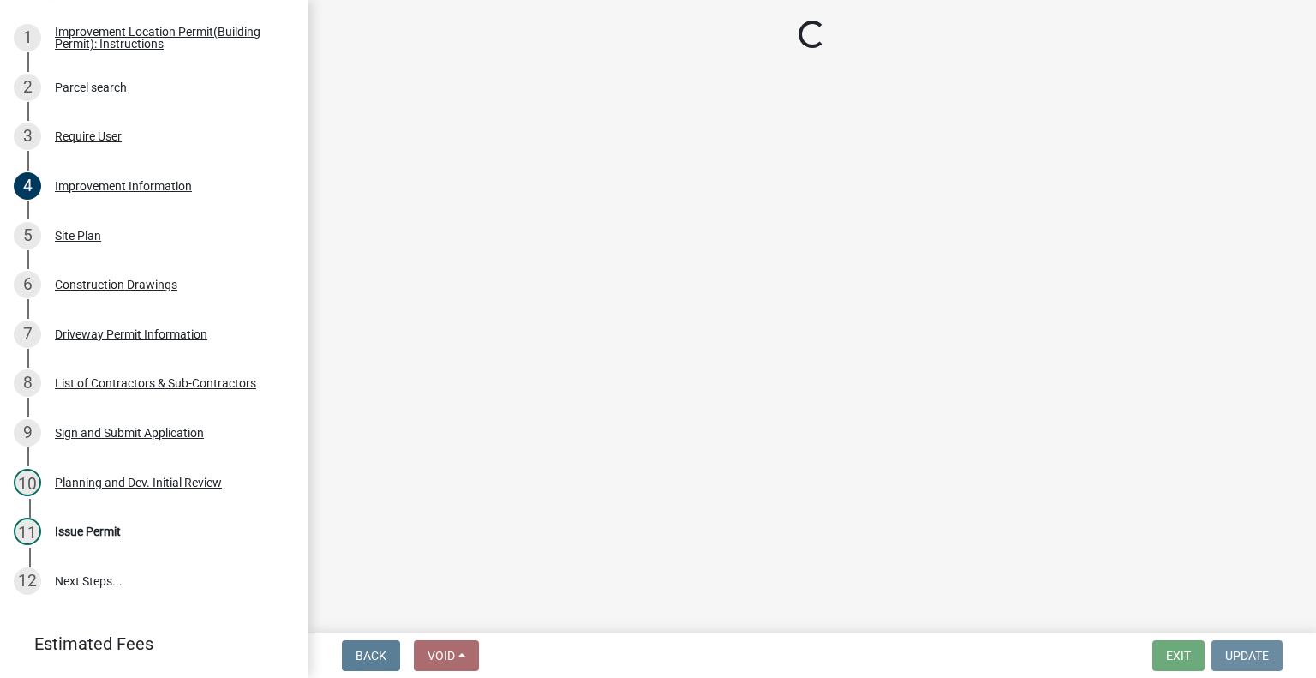
scroll to position [0, 0]
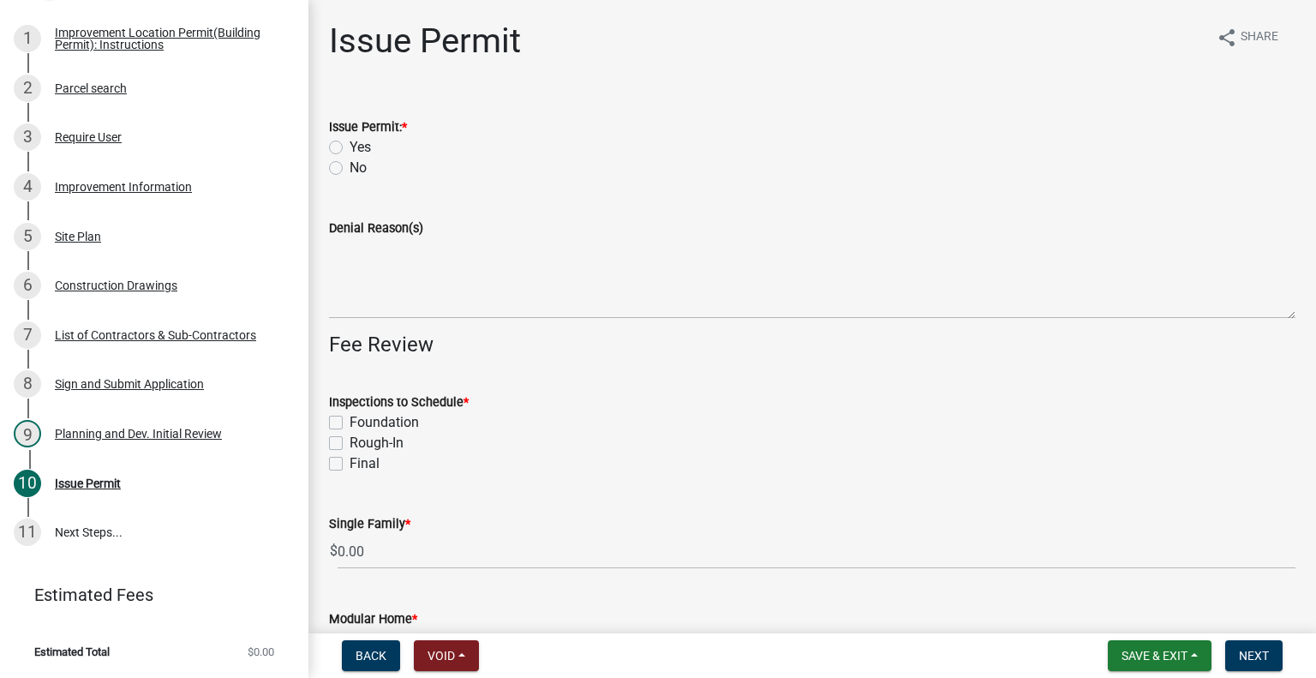
click at [350, 143] on label "Yes" at bounding box center [360, 147] width 21 height 21
click at [350, 143] on input "Yes" at bounding box center [355, 142] width 11 height 11
radio input "true"
click at [350, 421] on label "Foundation" at bounding box center [384, 422] width 69 height 21
click at [350, 421] on input "Foundation" at bounding box center [355, 417] width 11 height 11
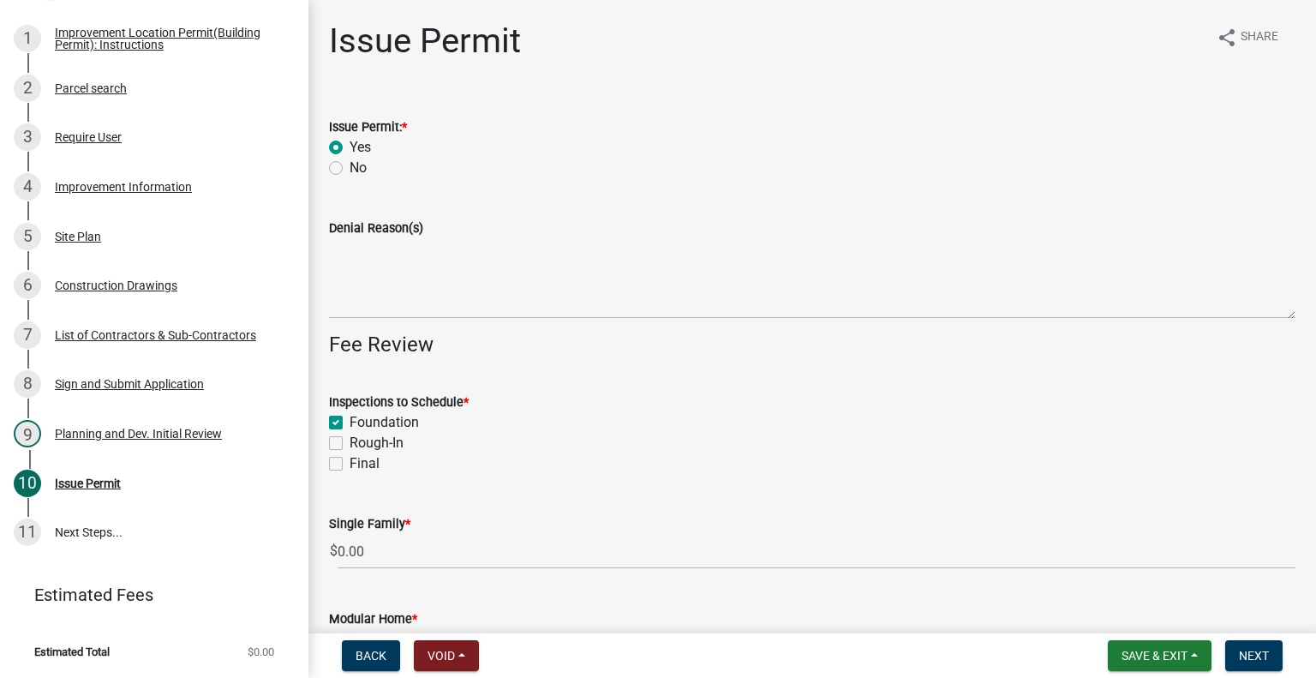
checkbox input "true"
checkbox input "false"
click at [350, 442] on label "Rough-In" at bounding box center [377, 443] width 54 height 21
click at [350, 442] on input "Rough-In" at bounding box center [355, 438] width 11 height 11
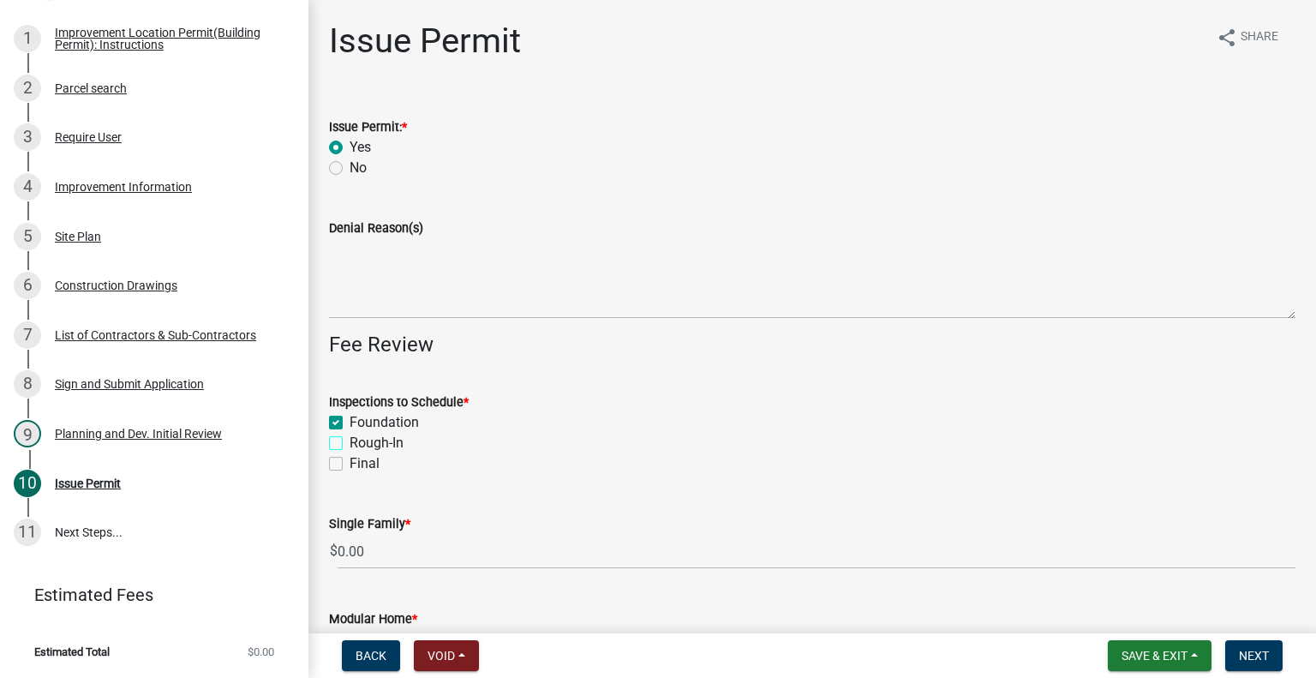
checkbox input "true"
click at [350, 465] on label "Final" at bounding box center [365, 463] width 30 height 21
click at [350, 464] on input "Final" at bounding box center [355, 458] width 11 height 11
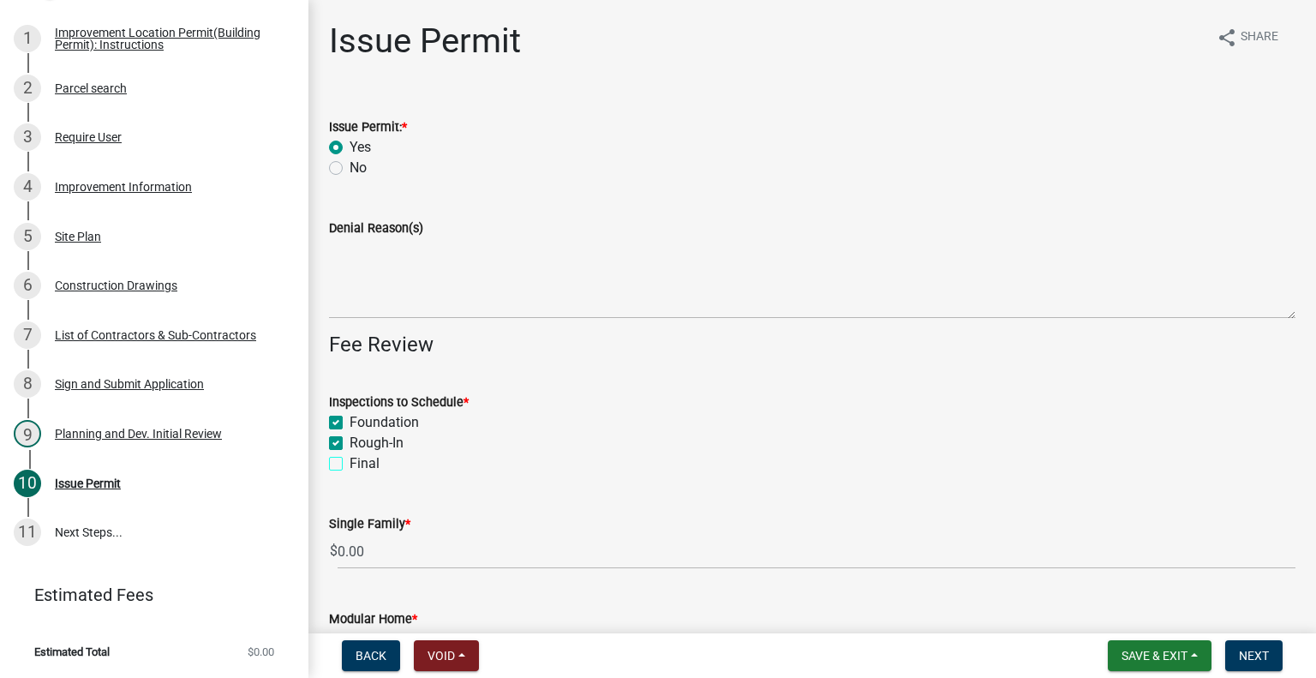
checkbox input "true"
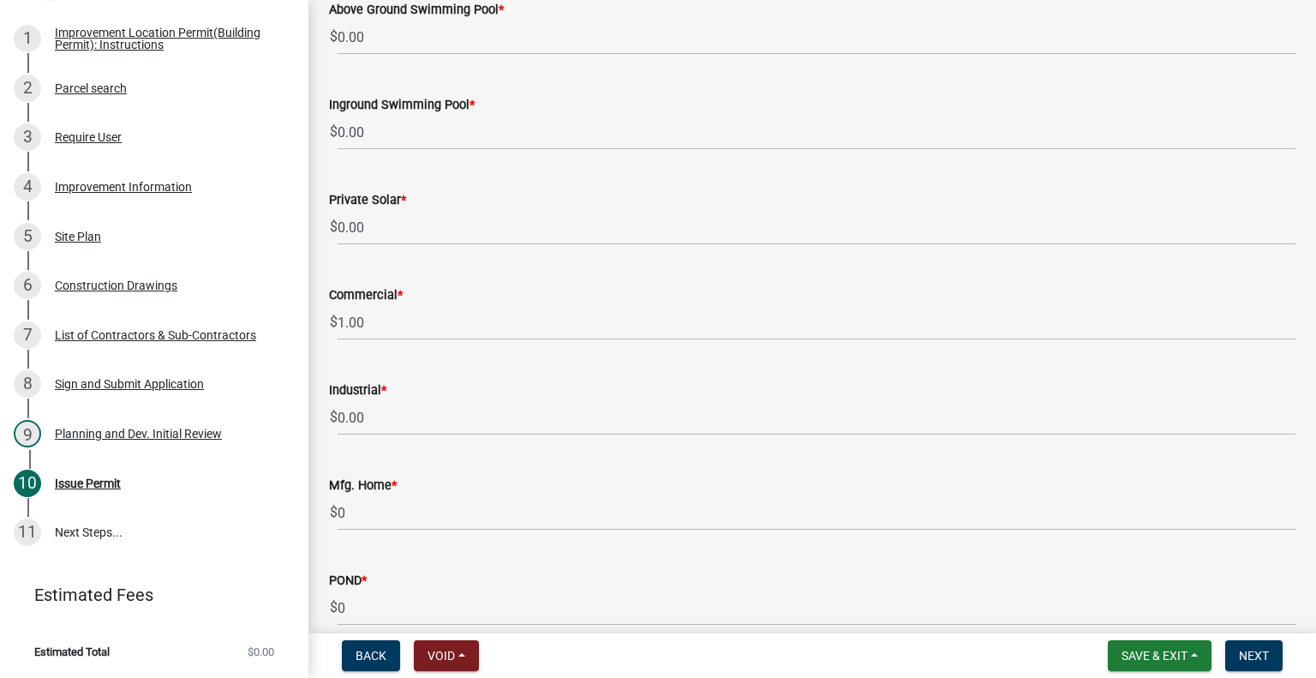
scroll to position [1371, 0]
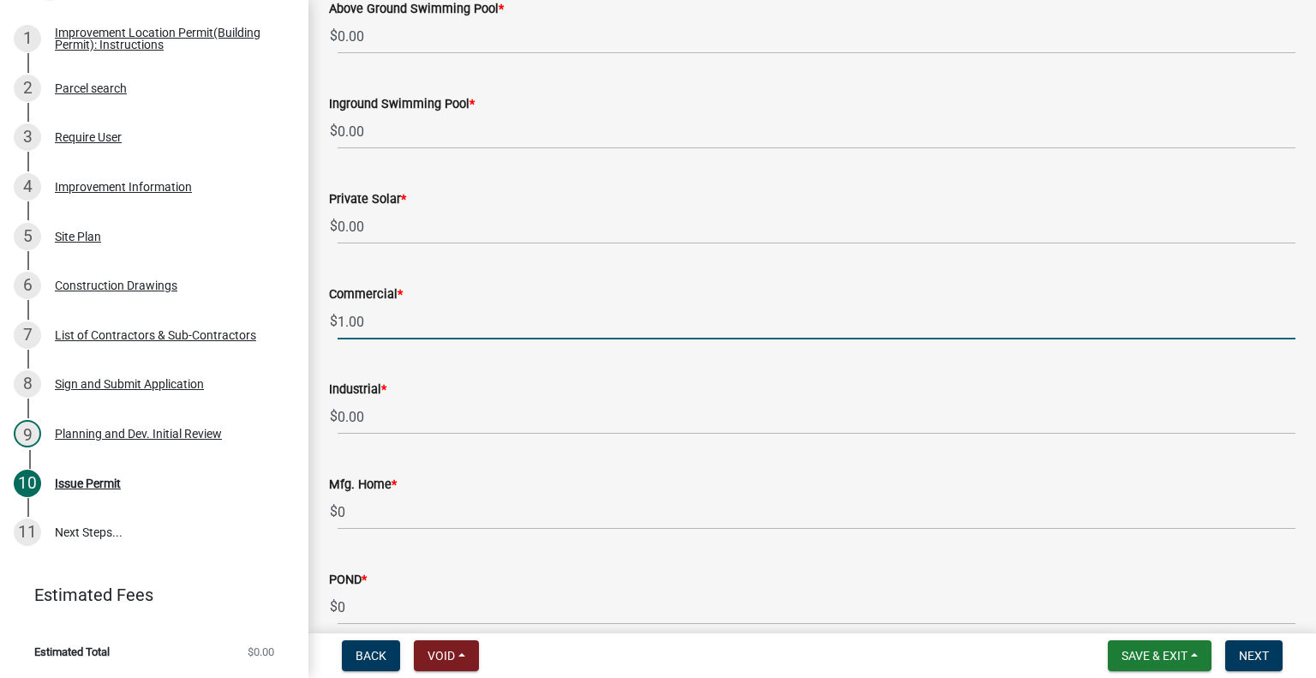
drag, startPoint x: 376, startPoint y: 320, endPoint x: 336, endPoint y: 321, distance: 40.3
click at [336, 321] on div "$ 1.00" at bounding box center [812, 321] width 967 height 35
click at [130, 193] on div "Improvement Information" at bounding box center [123, 187] width 137 height 12
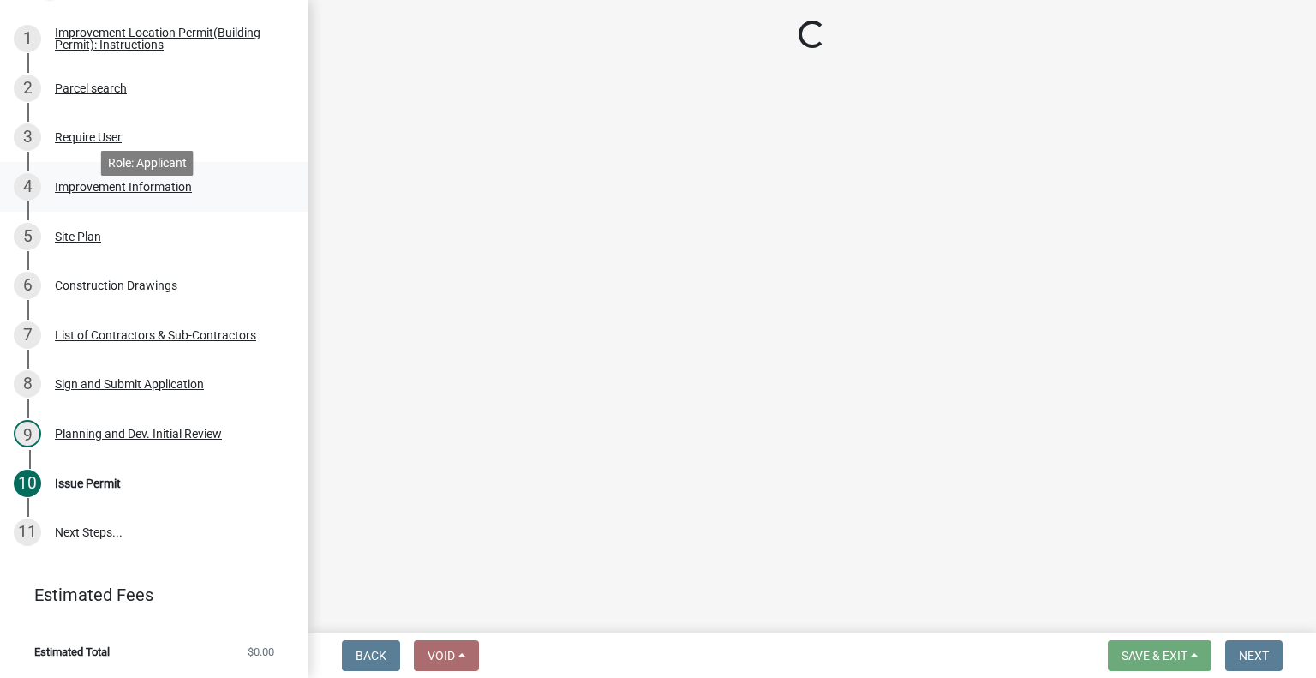
scroll to position [0, 0]
select select "378bc010-d105-42f3-b584-d11f3083b643"
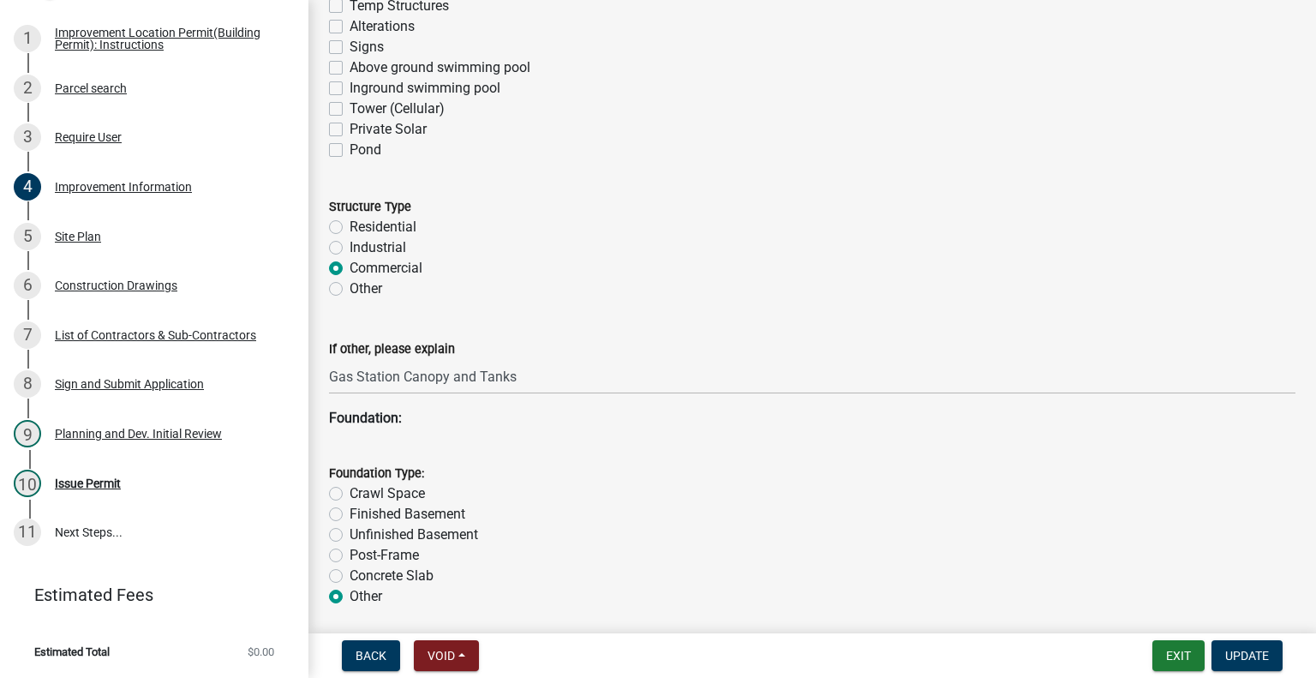
scroll to position [1628, 0]
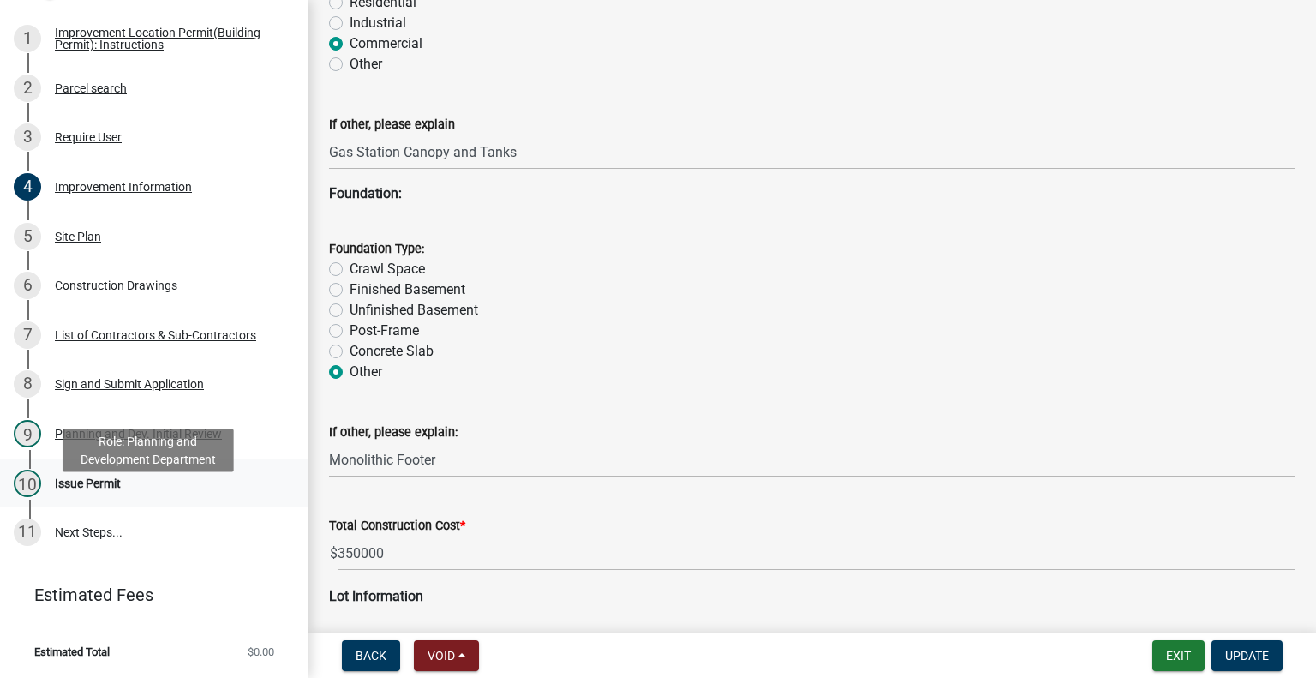
click at [72, 489] on div "Issue Permit" at bounding box center [88, 483] width 66 height 12
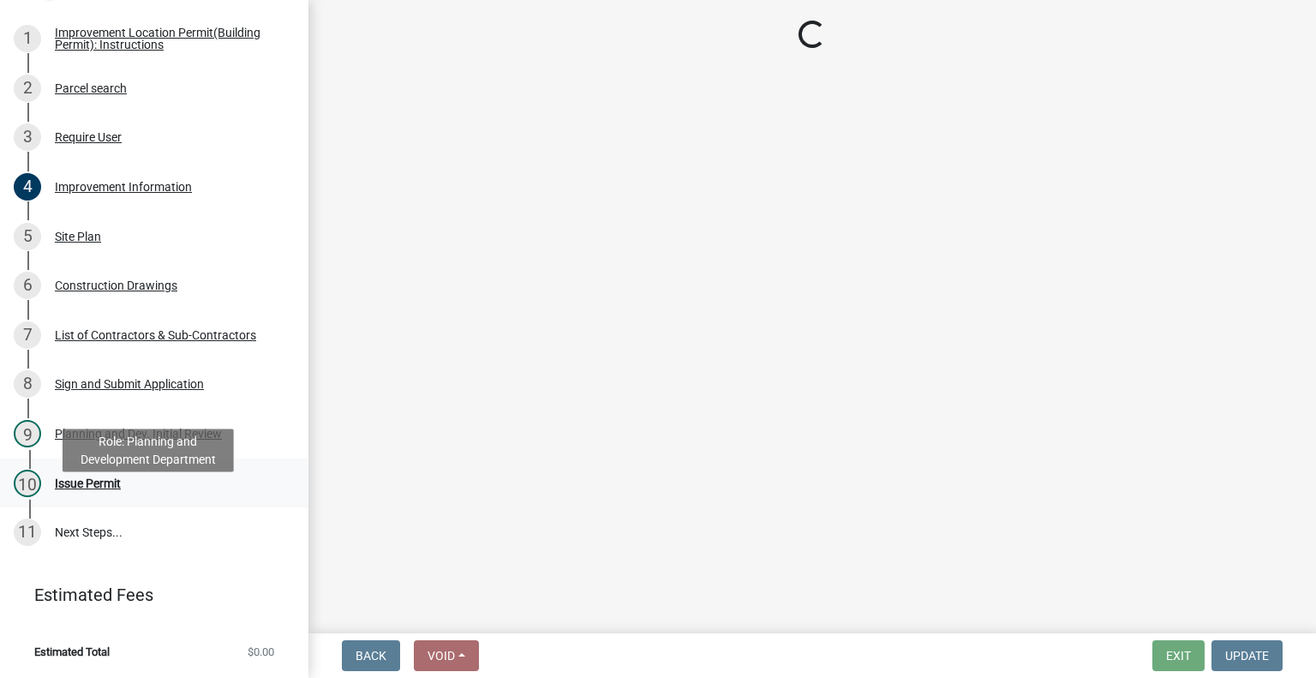
scroll to position [0, 0]
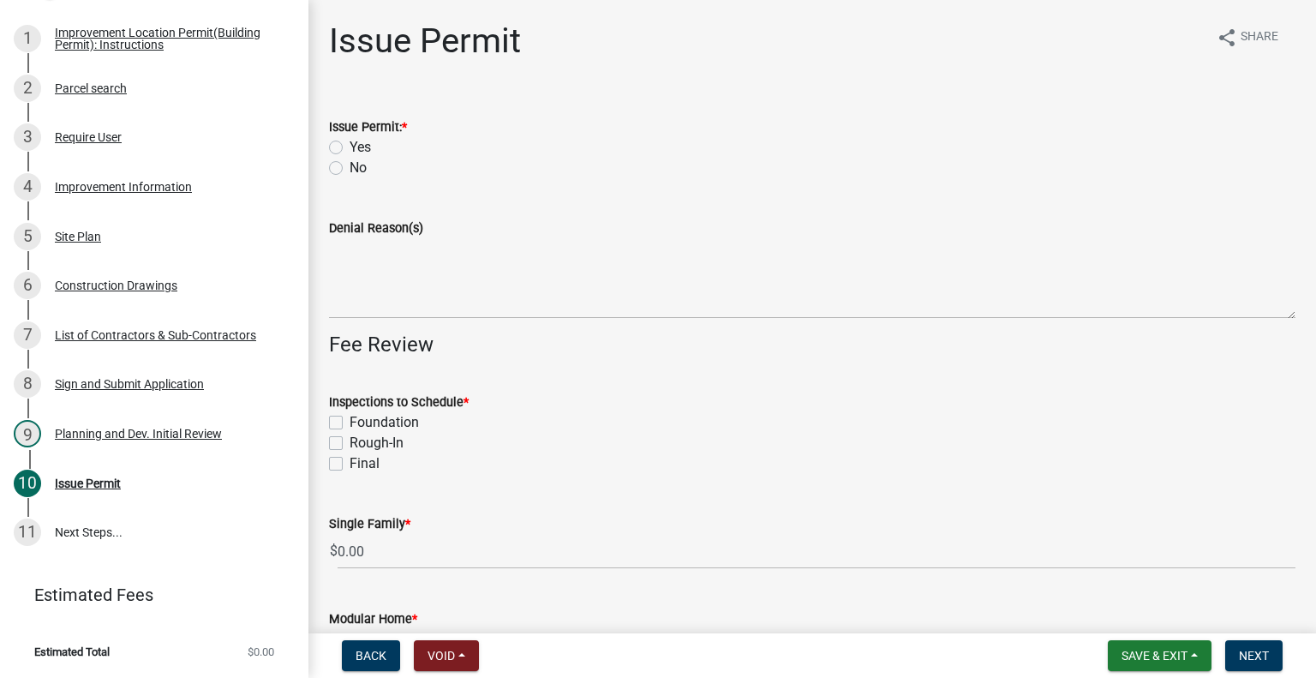
click at [350, 148] on label "Yes" at bounding box center [360, 147] width 21 height 21
click at [350, 148] on input "Yes" at bounding box center [355, 142] width 11 height 11
radio input "true"
click at [350, 421] on label "Foundation" at bounding box center [384, 422] width 69 height 21
click at [350, 421] on input "Foundation" at bounding box center [355, 417] width 11 height 11
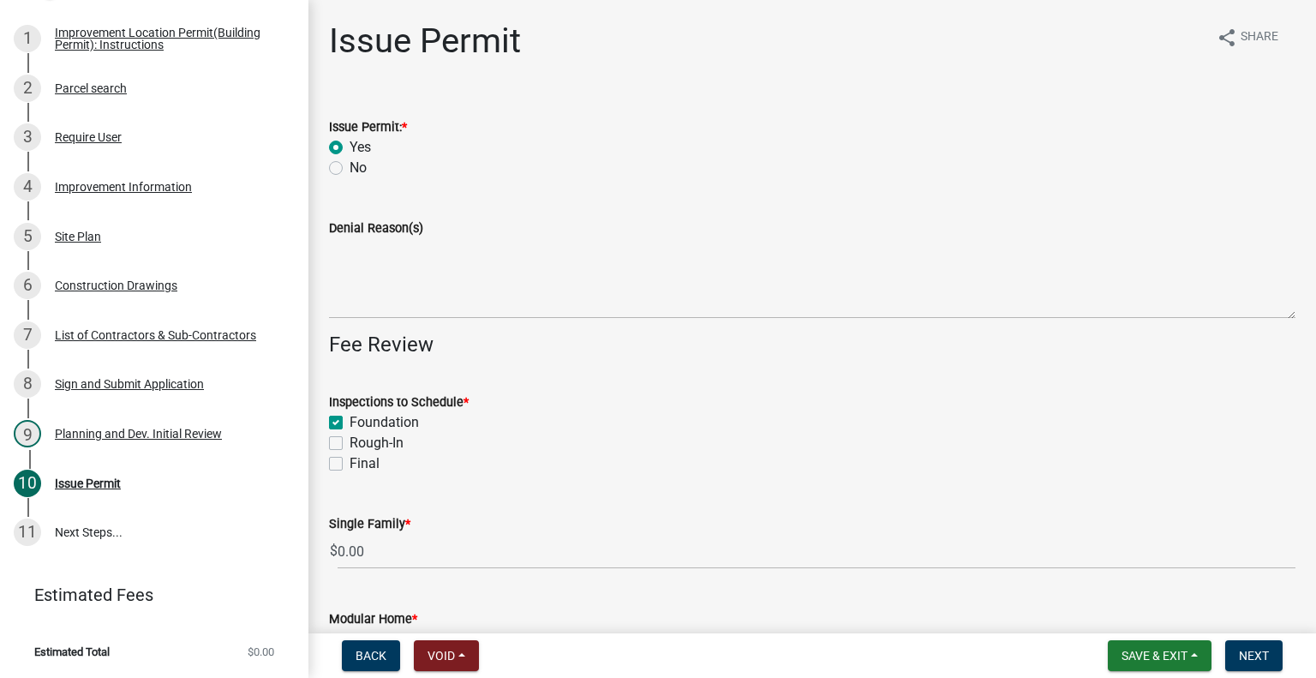
checkbox input "true"
checkbox input "false"
click at [350, 443] on label "Rough-In" at bounding box center [377, 443] width 54 height 21
click at [350, 443] on input "Rough-In" at bounding box center [355, 438] width 11 height 11
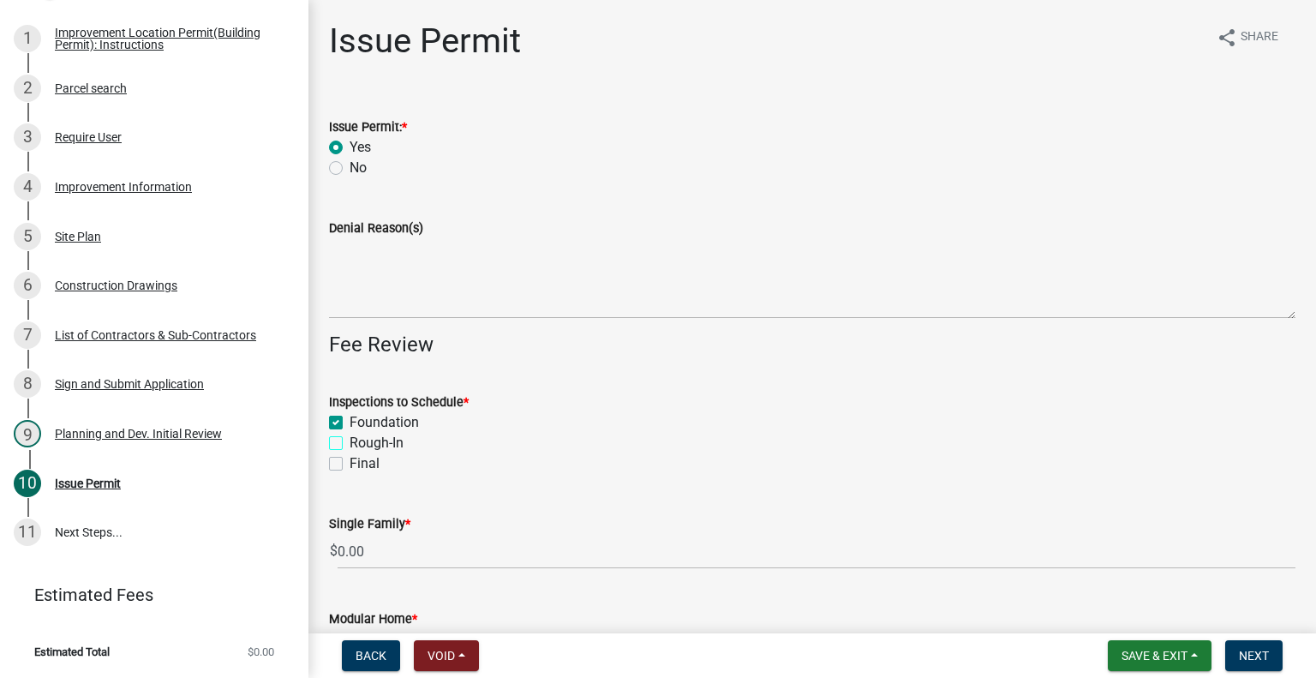
checkbox input "true"
click at [350, 458] on label "Final" at bounding box center [365, 463] width 30 height 21
click at [350, 458] on input "Final" at bounding box center [355, 458] width 11 height 11
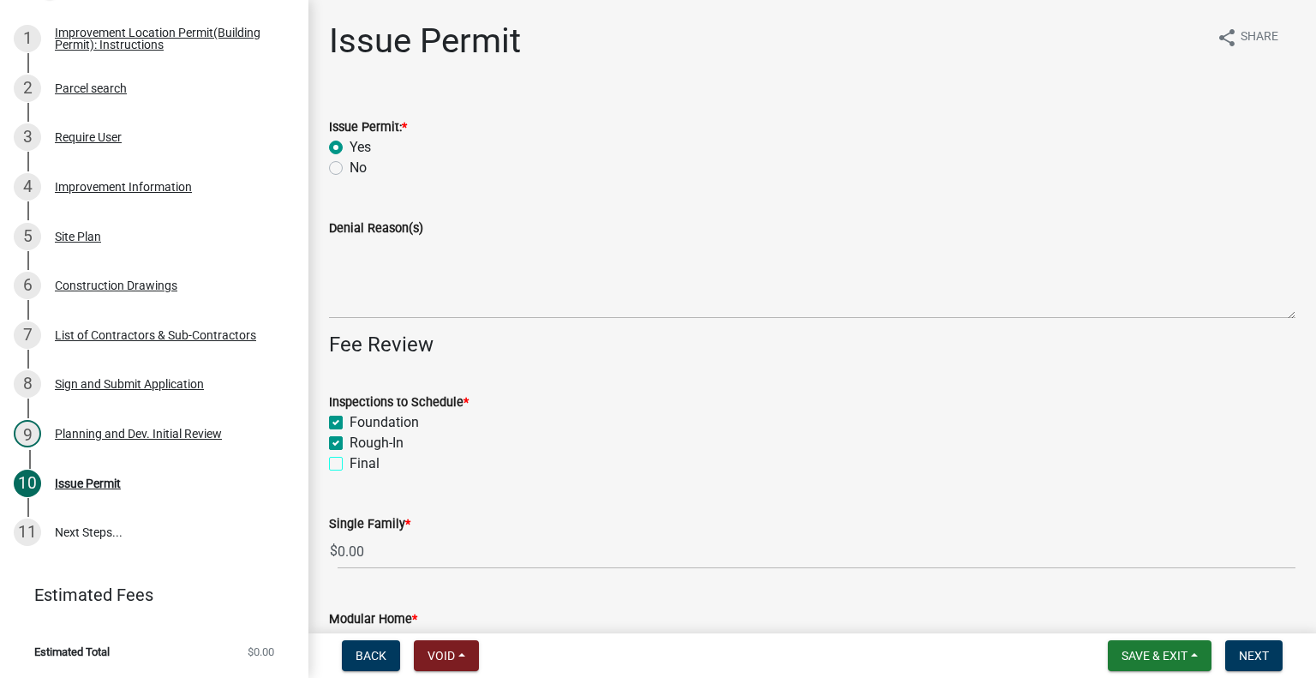
checkbox input "true"
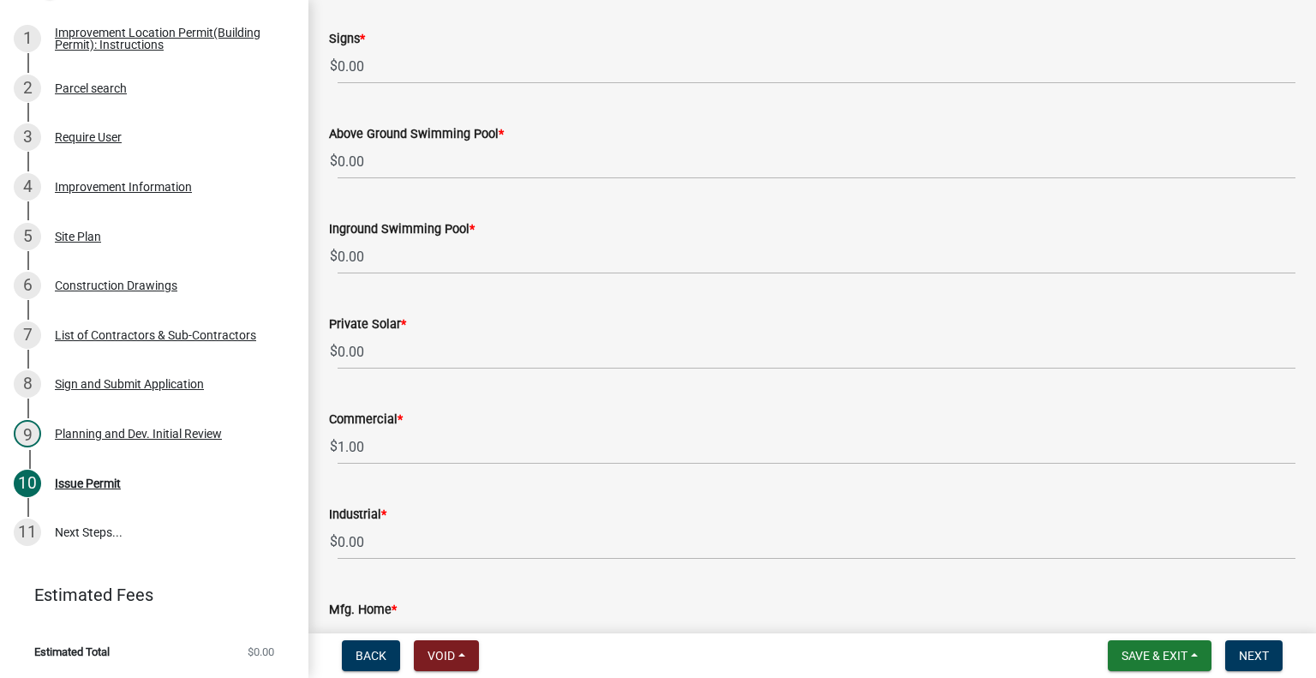
scroll to position [1285, 0]
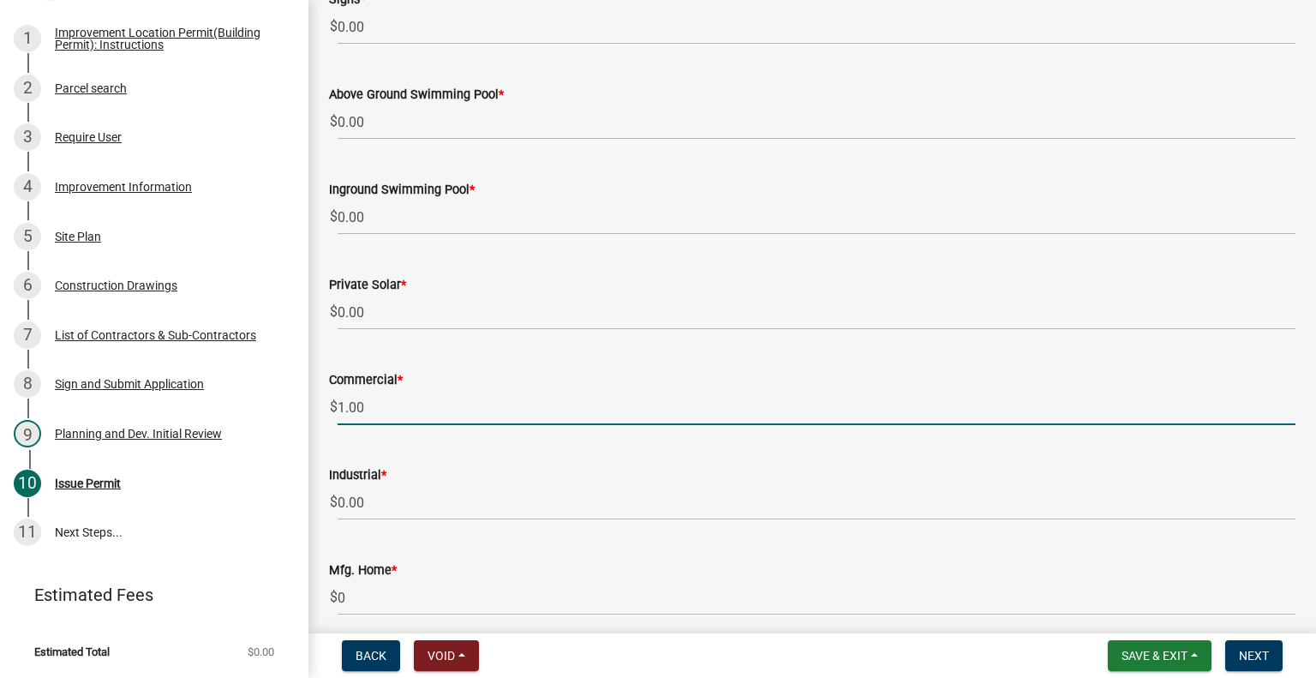
drag, startPoint x: 380, startPoint y: 404, endPoint x: 332, endPoint y: 405, distance: 48.0
click at [332, 405] on div "$ 1.00" at bounding box center [812, 407] width 967 height 35
type input "5"
type input "675.00"
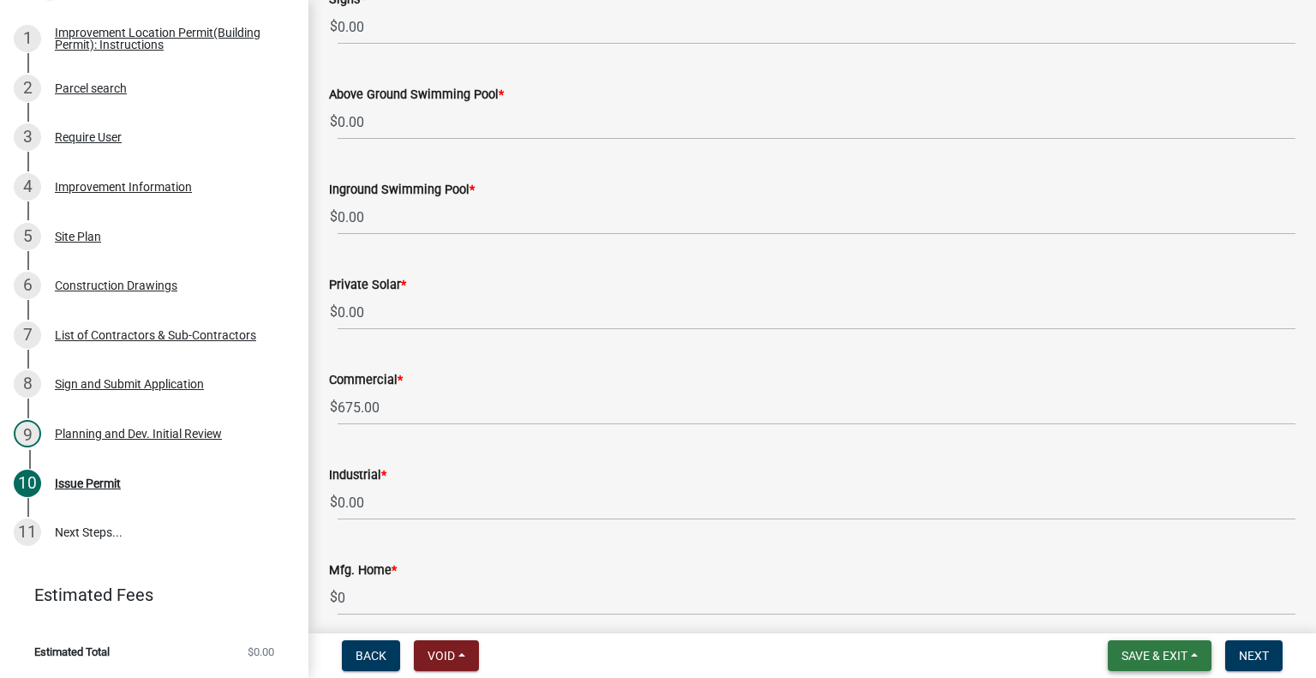
click at [1145, 657] on span "Save & Exit" at bounding box center [1155, 656] width 66 height 14
click at [1127, 571] on button "Save" at bounding box center [1143, 569] width 137 height 41
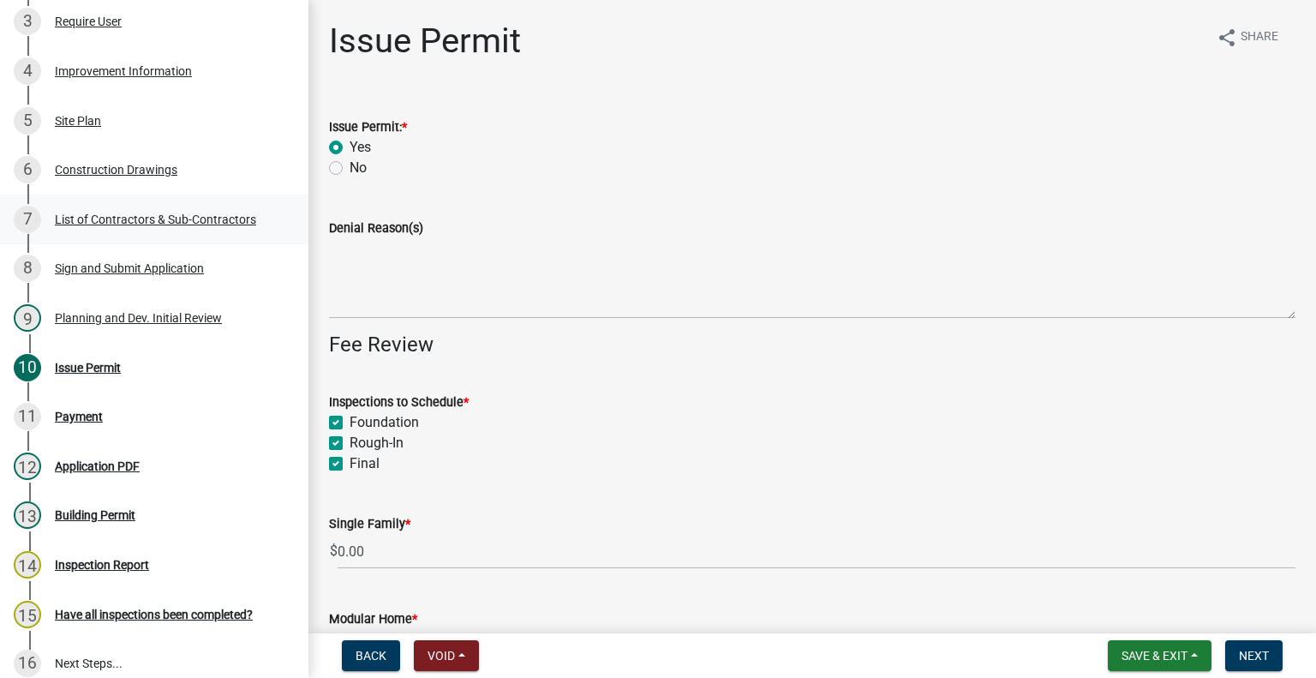
scroll to position [428, 0]
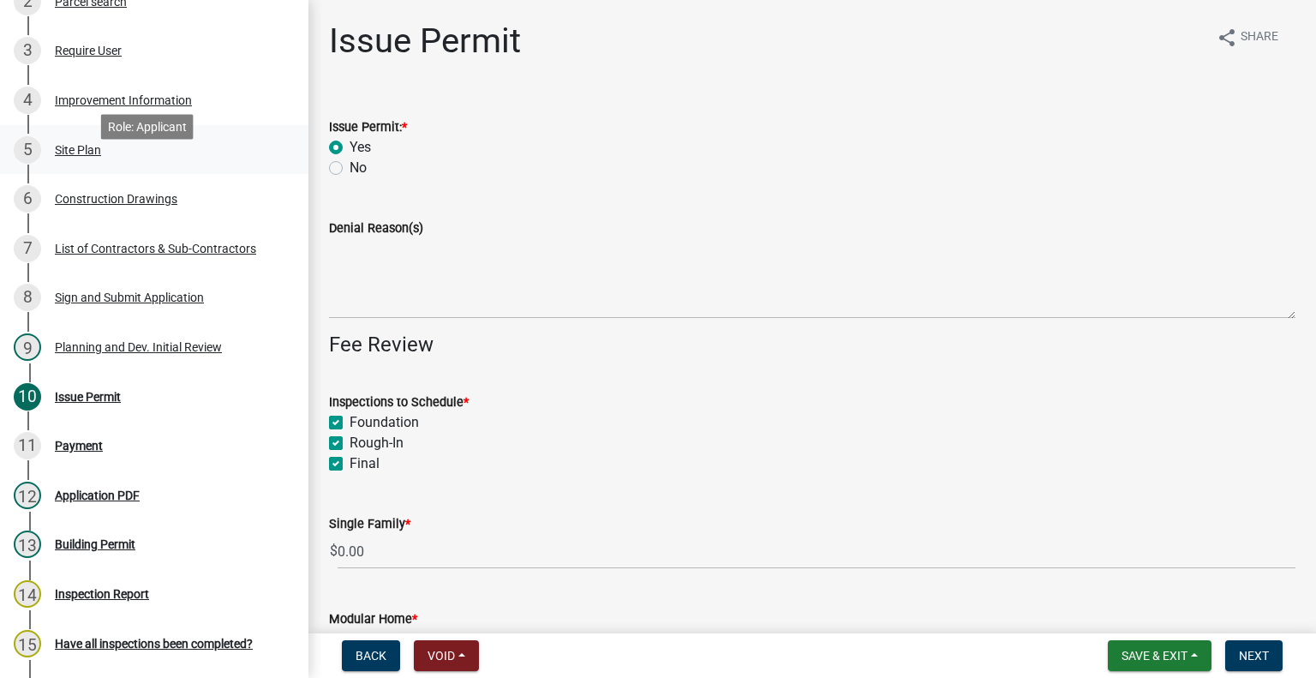
click at [117, 164] on div "5 Site Plan" at bounding box center [147, 149] width 267 height 27
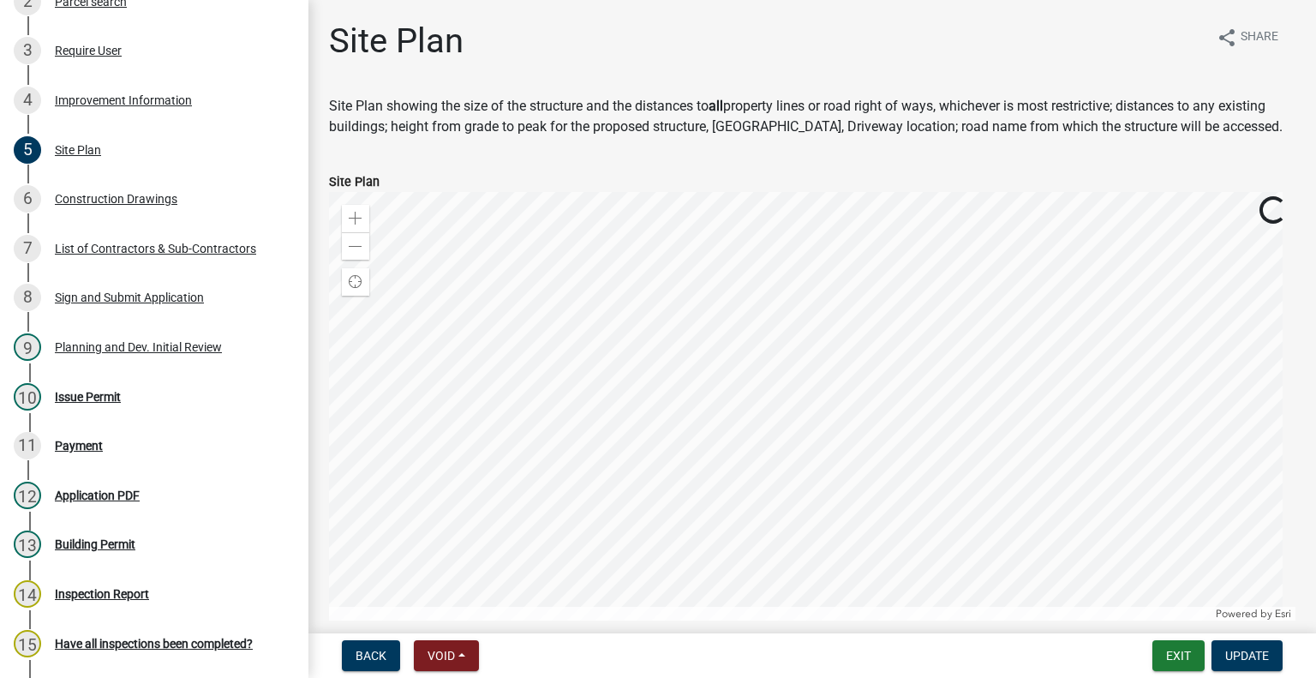
scroll to position [264, 0]
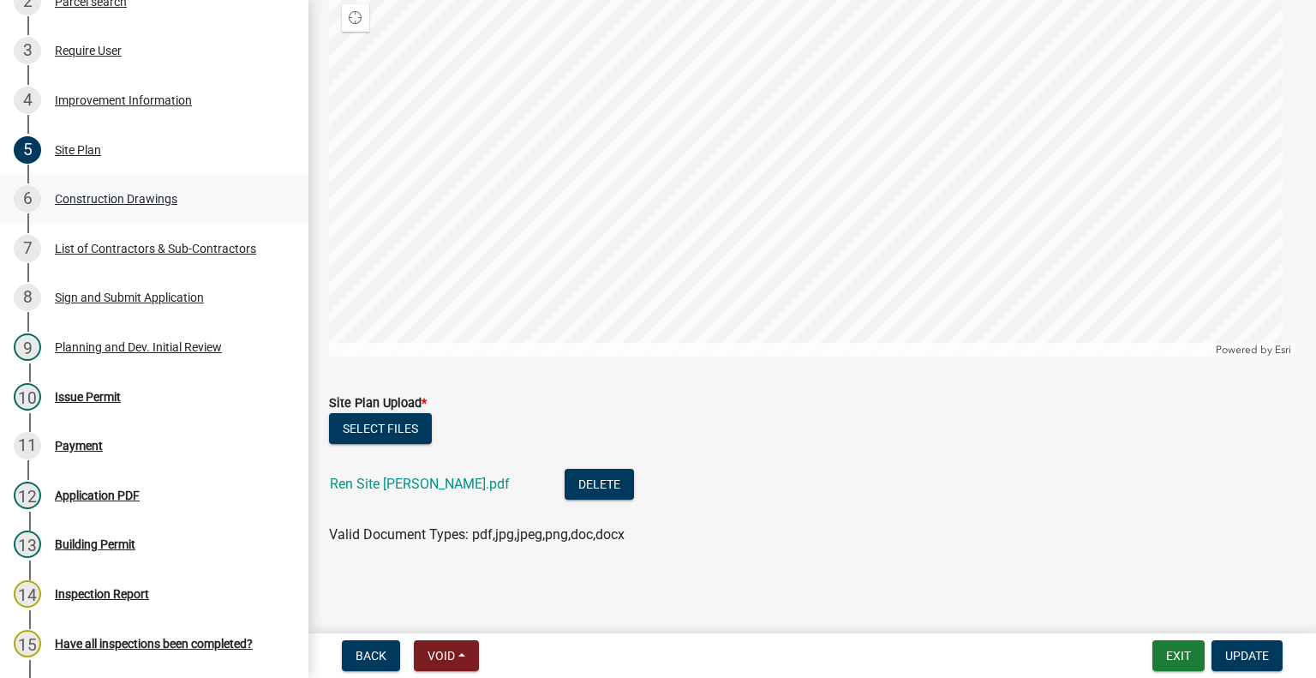
click at [115, 205] on div "Construction Drawings" at bounding box center [116, 199] width 123 height 12
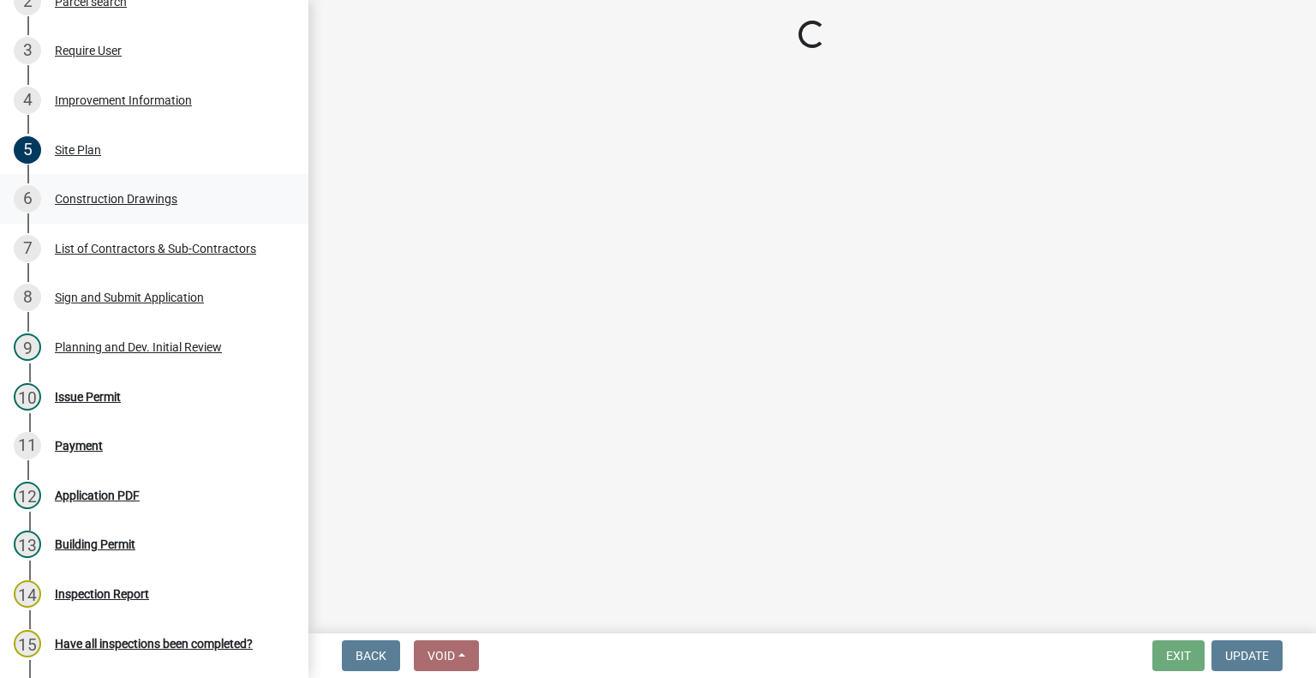
scroll to position [0, 0]
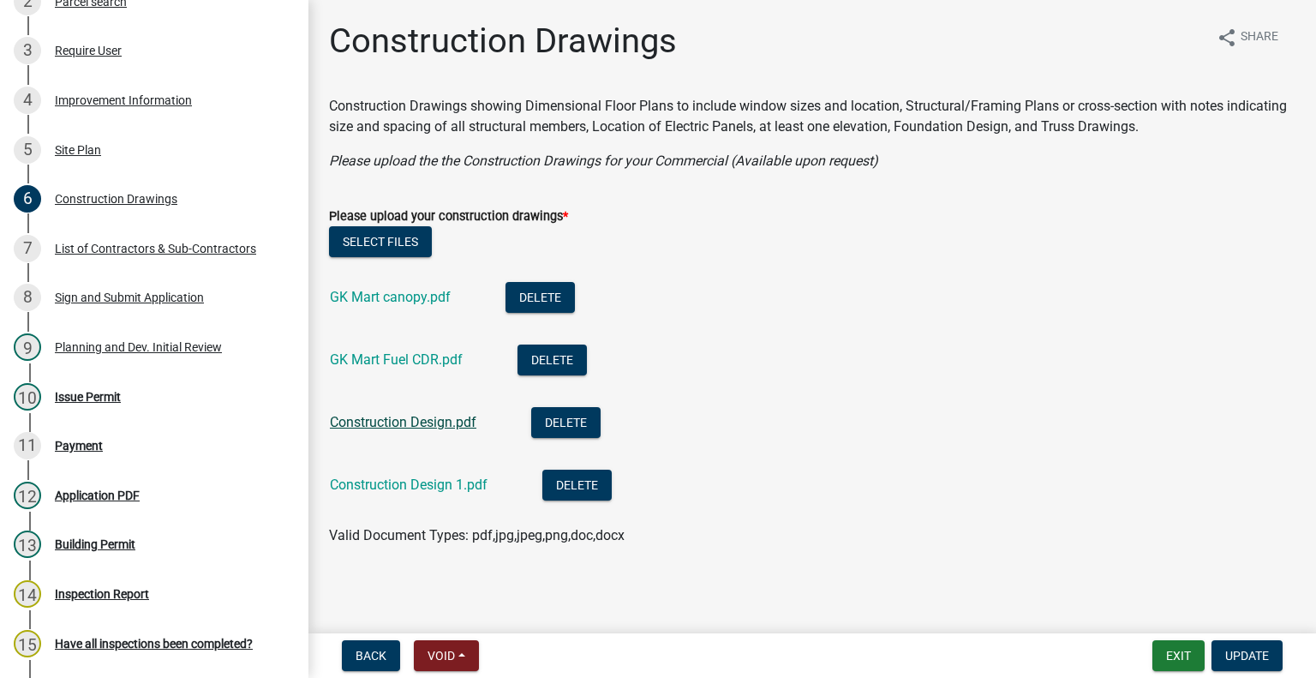
click at [427, 415] on link "Construction Design.pdf" at bounding box center [403, 422] width 147 height 16
click at [446, 487] on link "Construction Design 1.pdf" at bounding box center [409, 484] width 158 height 16
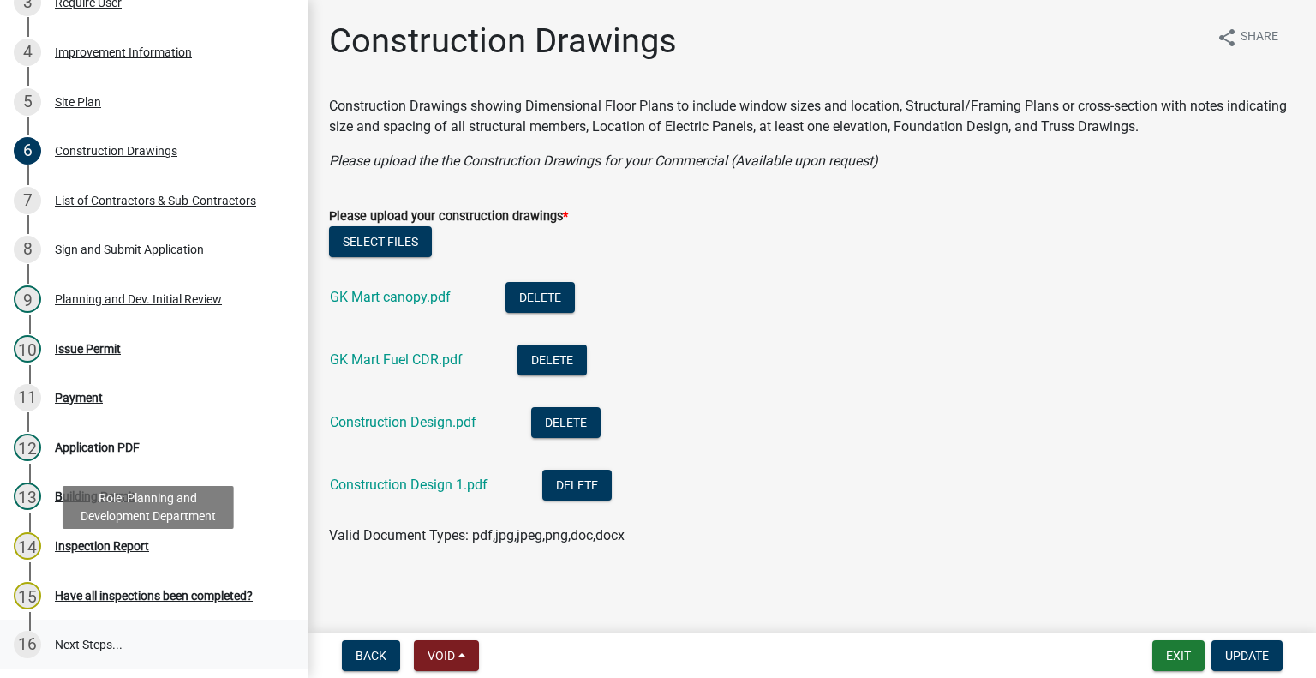
scroll to position [600, 0]
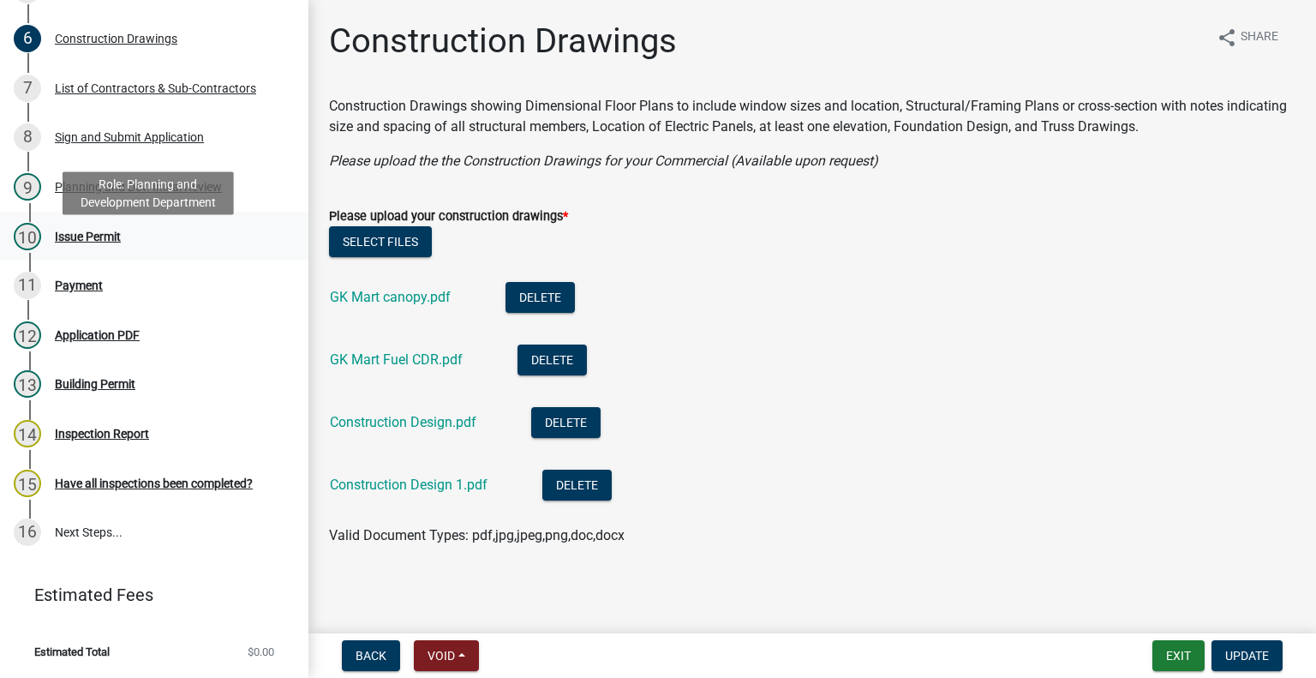
click at [91, 243] on div "Issue Permit" at bounding box center [88, 237] width 66 height 12
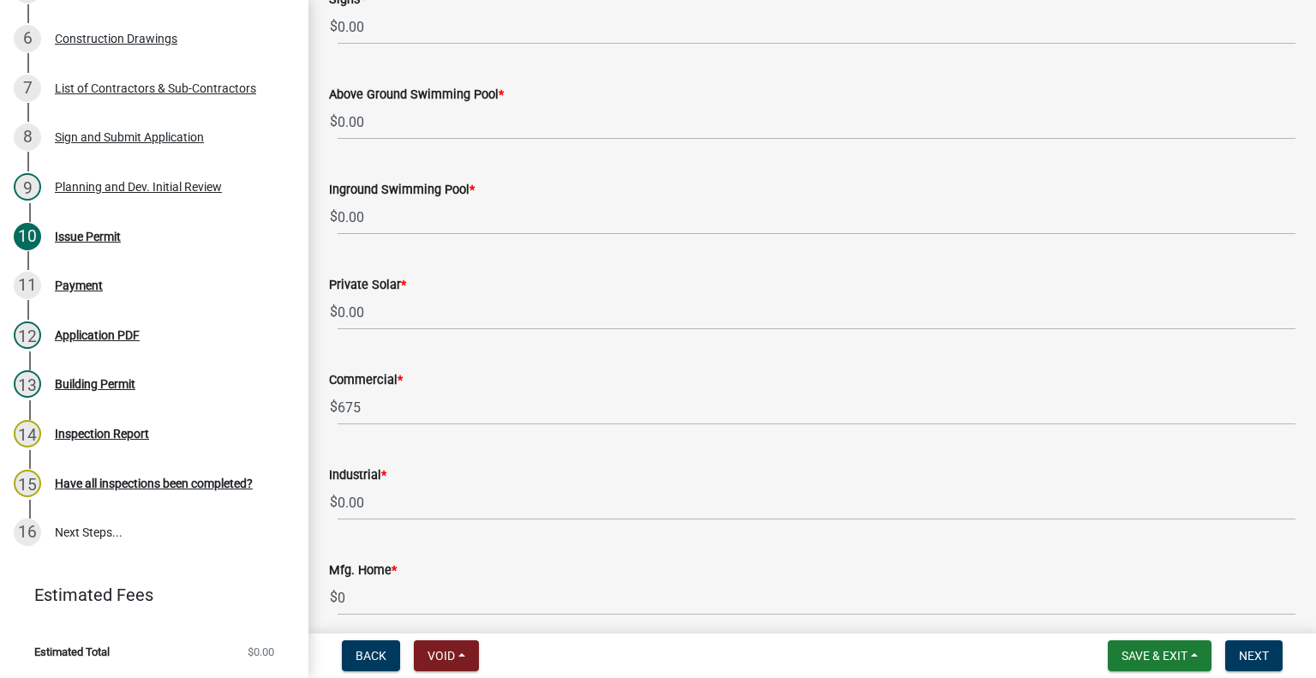
scroll to position [1371, 0]
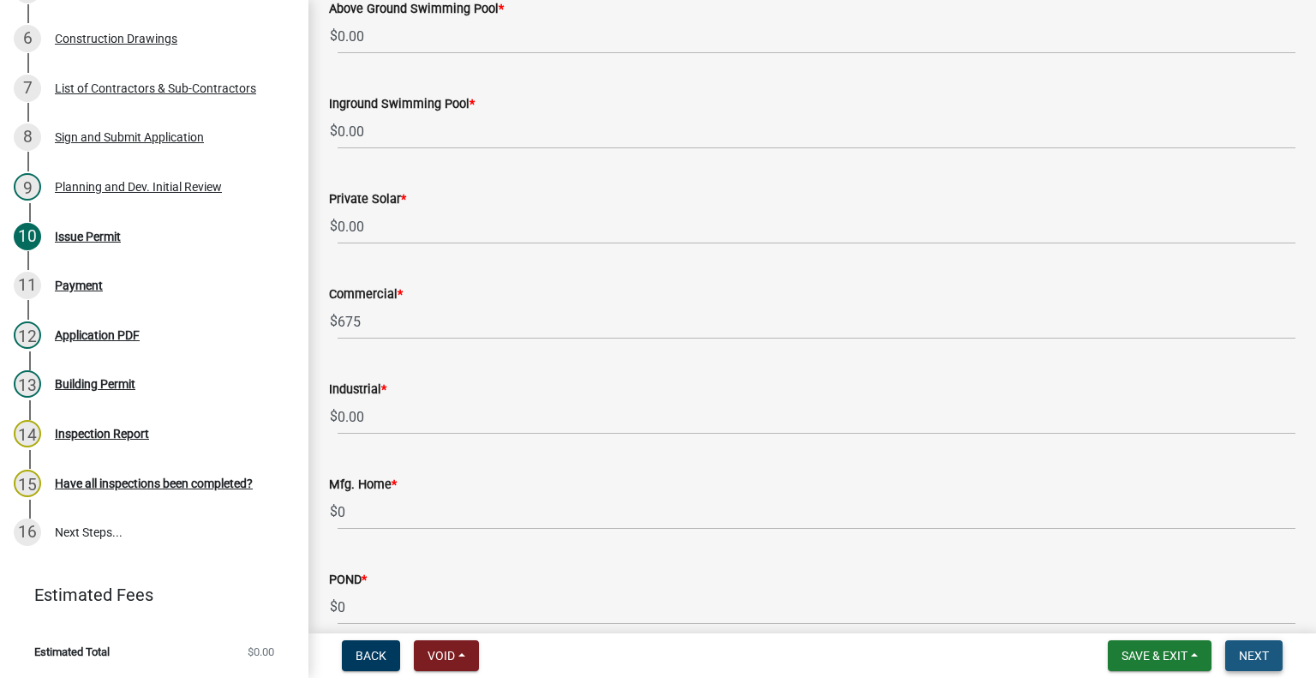
click at [1272, 652] on button "Next" at bounding box center [1253, 655] width 57 height 31
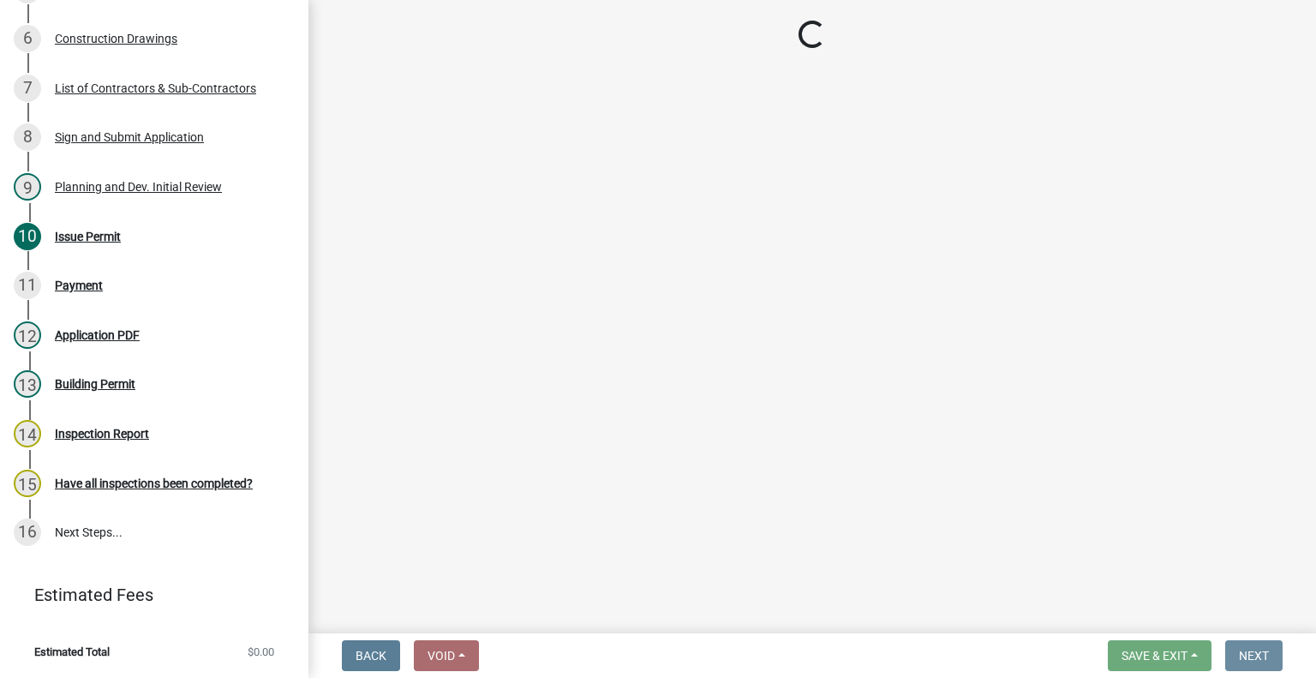
scroll to position [0, 0]
select select "3: 3"
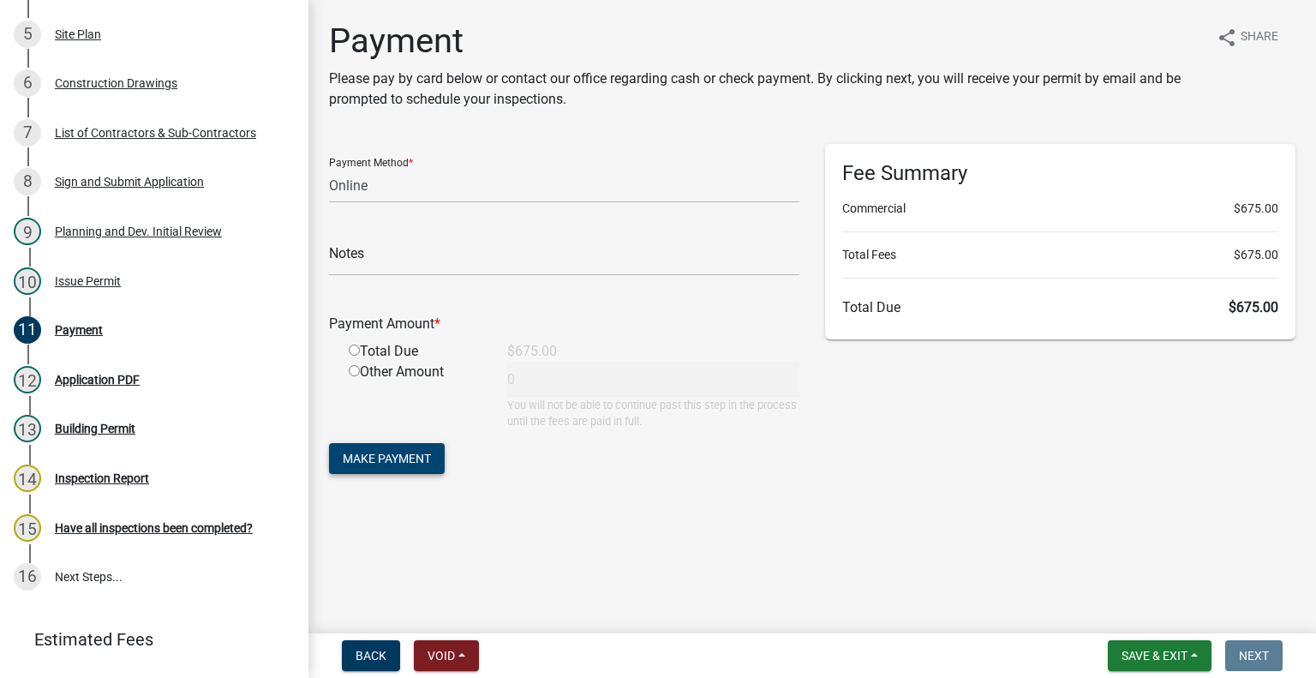
scroll to position [514, 0]
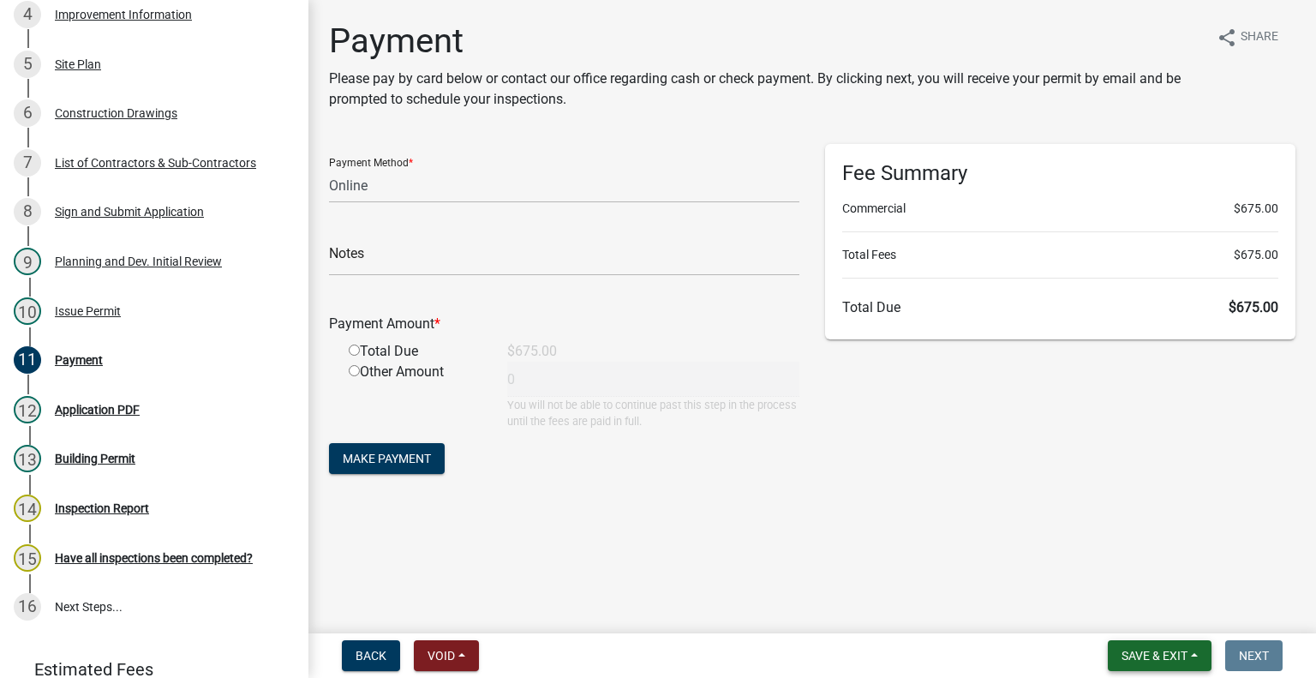
click at [1176, 652] on span "Save & Exit" at bounding box center [1155, 656] width 66 height 14
click at [1129, 606] on button "Save & Exit" at bounding box center [1143, 610] width 137 height 41
